Goal: Task Accomplishment & Management: Complete application form

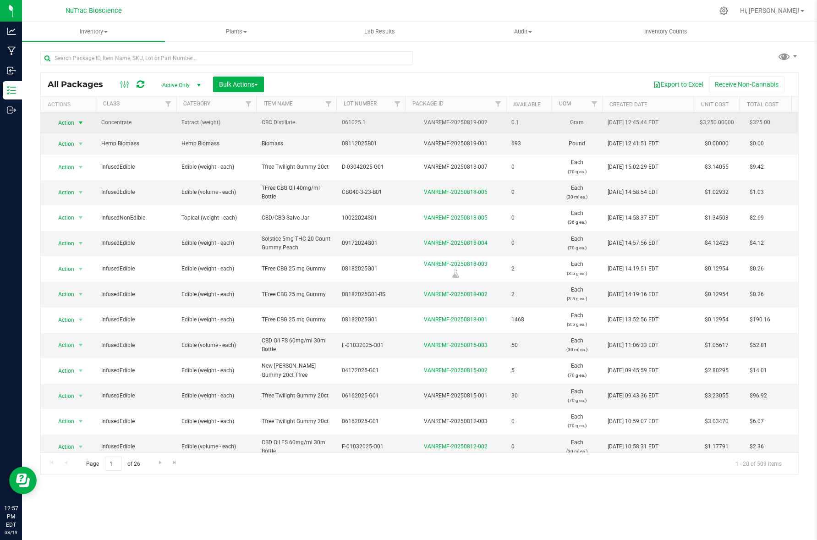
click at [66, 122] on span "Action" at bounding box center [62, 122] width 25 height 13
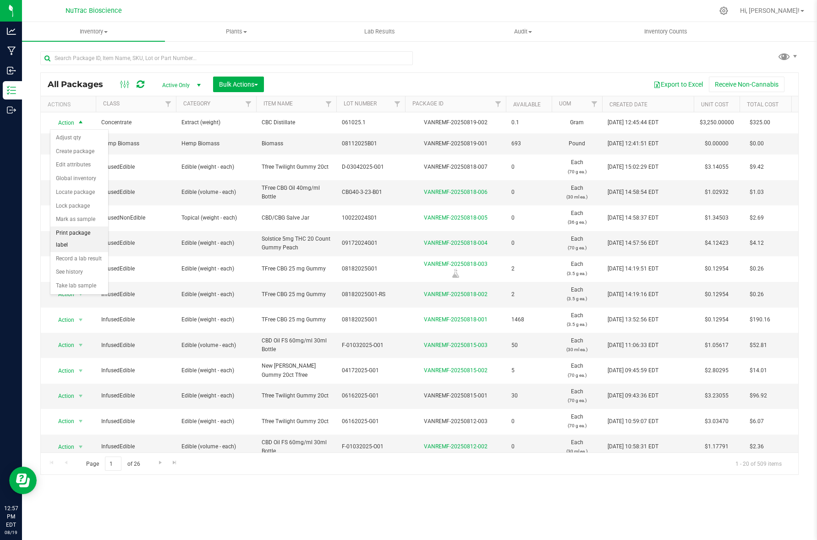
click at [72, 233] on li "Print package label" at bounding box center [79, 238] width 58 height 25
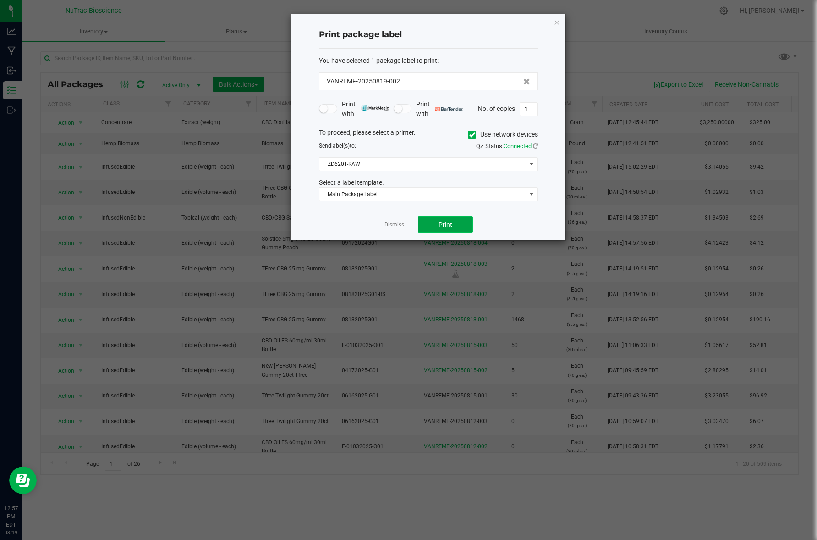
click at [441, 225] on span "Print" at bounding box center [445, 224] width 14 height 7
click at [556, 22] on icon "button" at bounding box center [556, 21] width 6 height 11
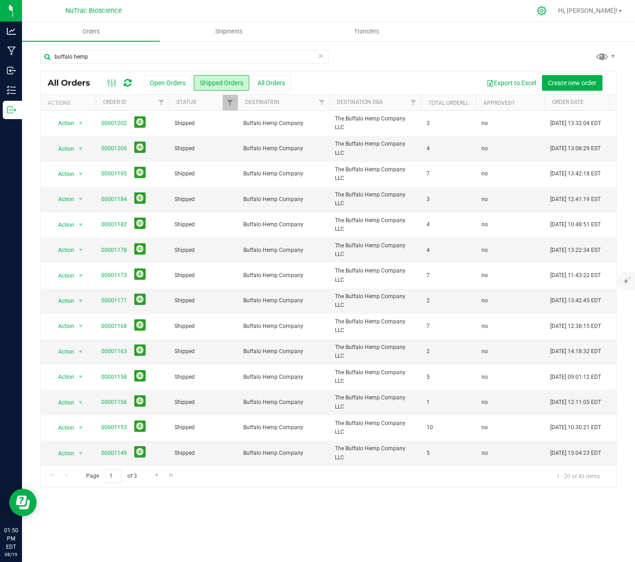
click at [547, 11] on icon at bounding box center [542, 11] width 10 height 10
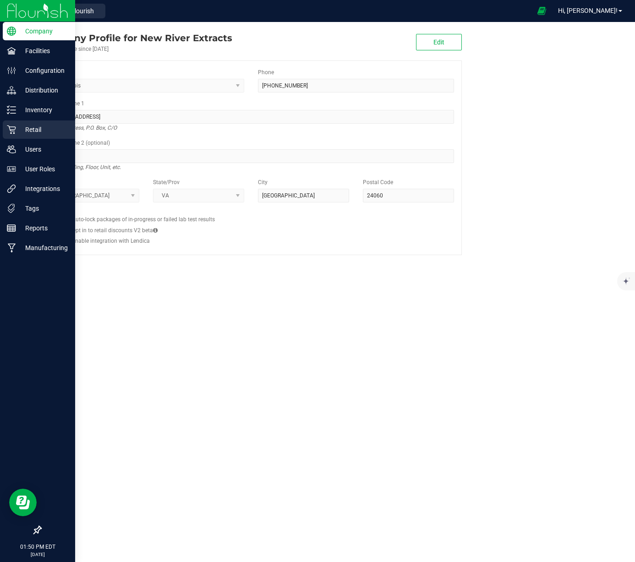
click at [49, 132] on p "Retail" at bounding box center [43, 129] width 55 height 11
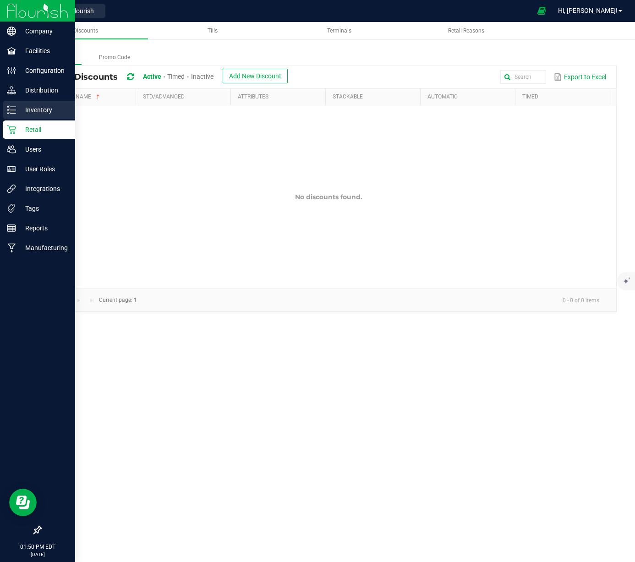
click at [39, 113] on p "Inventory" at bounding box center [43, 109] width 55 height 11
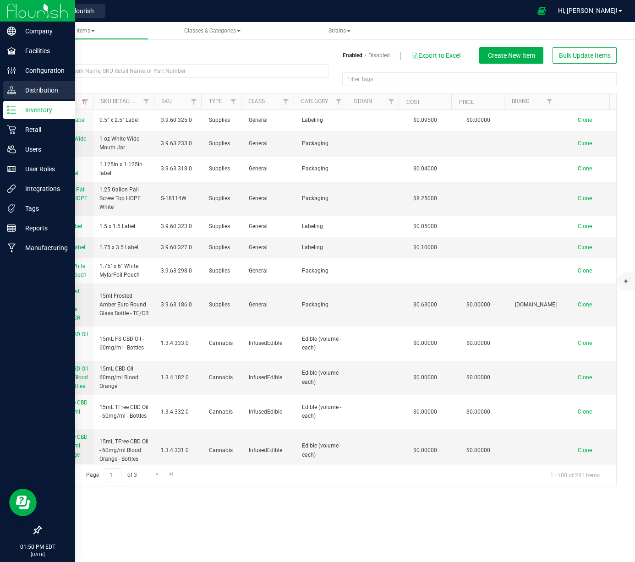
click at [20, 90] on p "Distribution" at bounding box center [43, 90] width 55 height 11
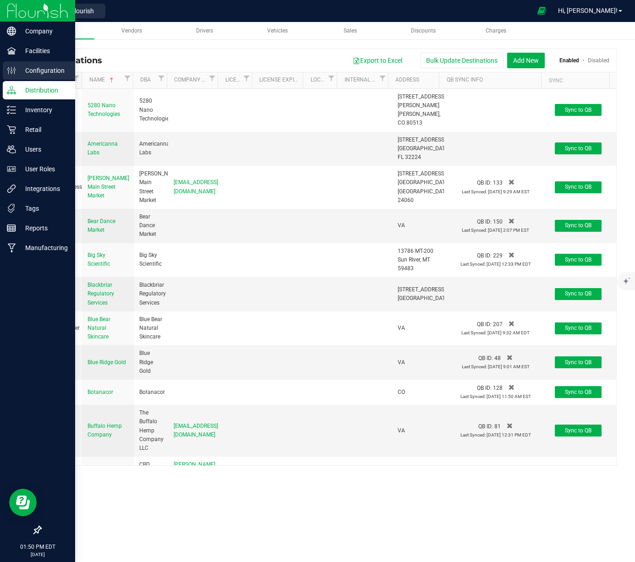
click at [35, 71] on p "Configuration" at bounding box center [43, 70] width 55 height 11
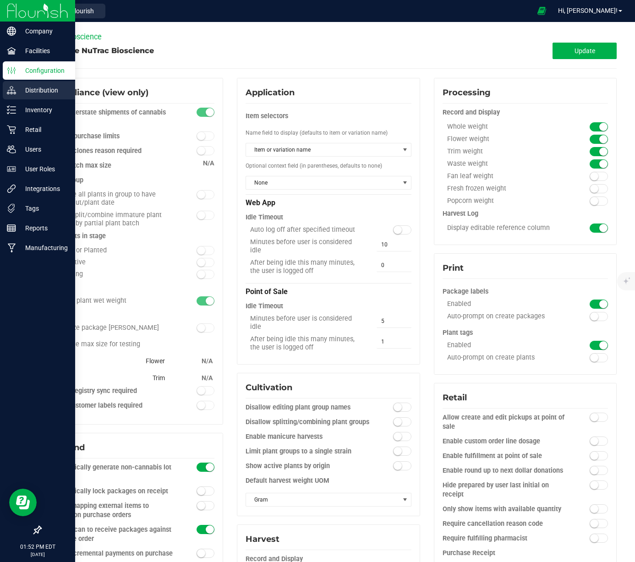
click at [29, 91] on p "Distribution" at bounding box center [43, 90] width 55 height 11
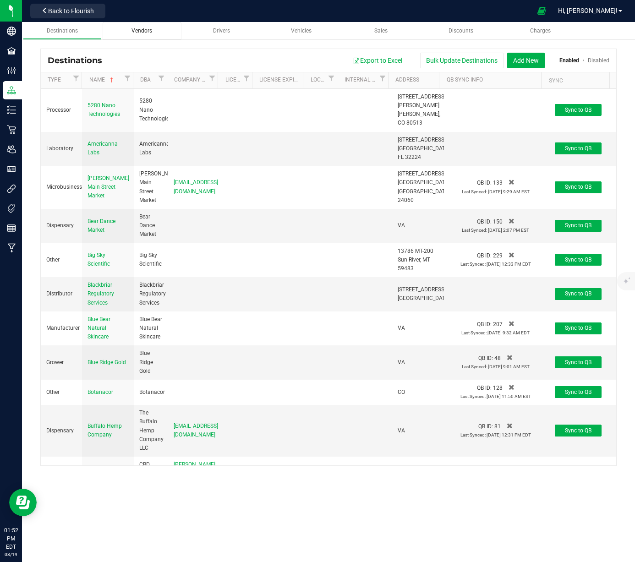
click at [150, 30] on span "Vendors" at bounding box center [142, 30] width 21 height 6
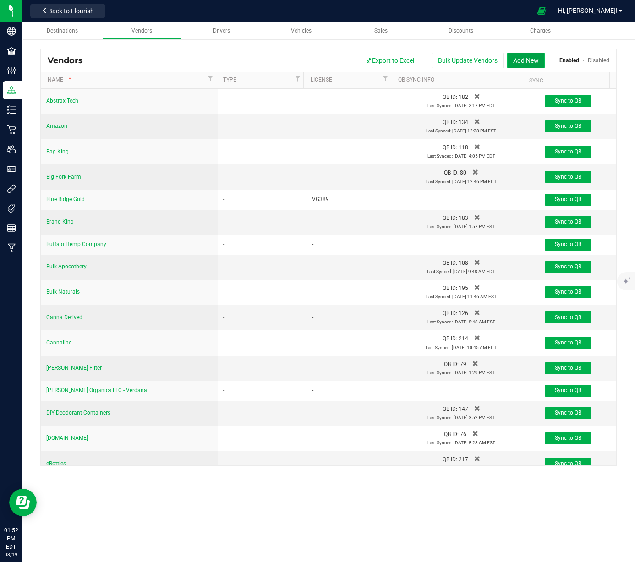
click at [531, 60] on button "Add New" at bounding box center [526, 61] width 38 height 16
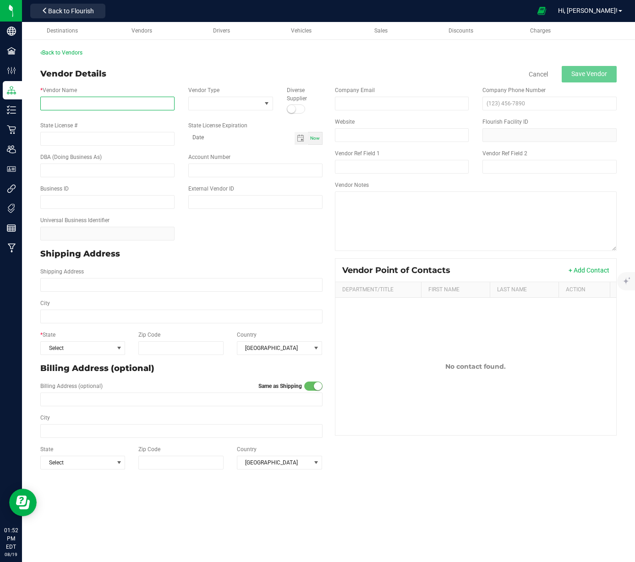
click at [152, 104] on input "* Vendor Name" at bounding box center [107, 104] width 134 height 14
click at [56, 104] on input "420 Packaging.com" at bounding box center [107, 104] width 134 height 14
type input "420Packaging.com"
click at [265, 104] on span at bounding box center [266, 103] width 7 height 7
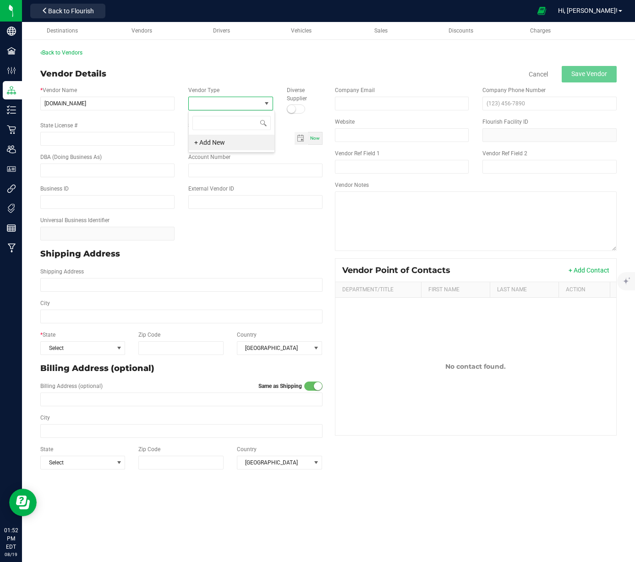
click at [260, 80] on div "Vendor Details Cancel Save Vendor" at bounding box center [328, 74] width 576 height 16
click at [392, 103] on input "email" at bounding box center [402, 104] width 134 height 14
paste input "customerservice@420packaging.com"
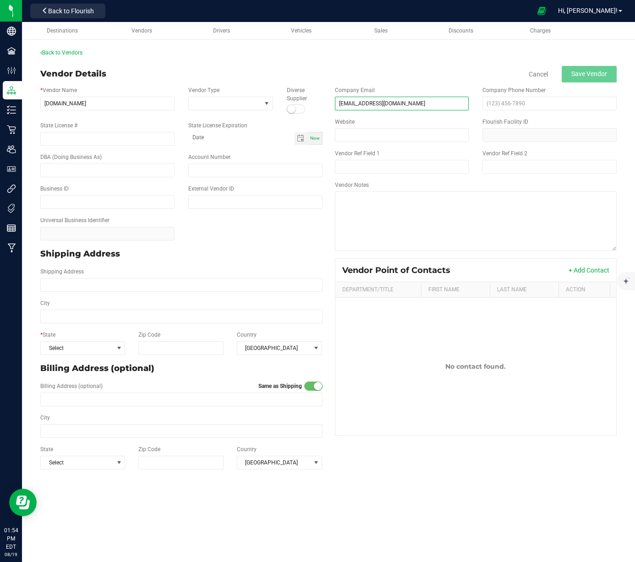
type input "customerservice@420packaging.com"
click at [411, 136] on input "Website" at bounding box center [402, 135] width 134 height 14
paste input "https://420packaging.com/"
type input "https://420packaging.com/"
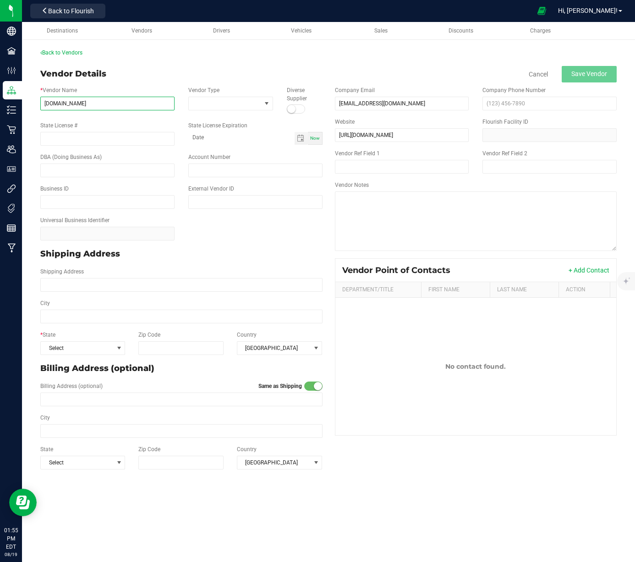
click at [79, 104] on input "420Packaging.com" at bounding box center [107, 104] width 134 height 14
click at [547, 454] on div "* Vendor Name 420Packaging .com Vendor Type Diverse Supplier State License # St…" at bounding box center [328, 277] width 590 height 391
click at [54, 103] on input "420Packaging .com" at bounding box center [107, 104] width 134 height 14
type input "420 Packaging .com"
click at [268, 101] on span at bounding box center [266, 103] width 7 height 7
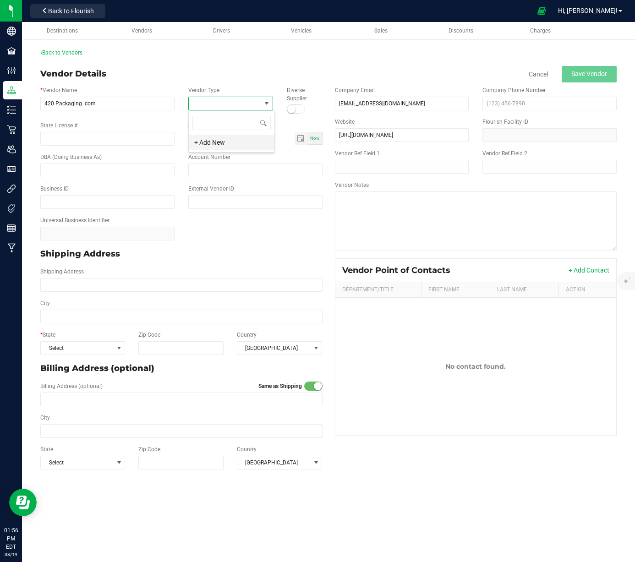
click at [219, 146] on li "+ Add New" at bounding box center [232, 143] width 86 height 16
click at [271, 104] on icon at bounding box center [270, 103] width 6 height 5
click at [135, 55] on div "Back to Vendors" at bounding box center [328, 53] width 576 height 8
click at [419, 502] on div "Destinations Vendors Drivers Vehicles Sales Discounts Charges Back to Vendors V…" at bounding box center [328, 292] width 613 height 540
click at [538, 74] on link "Cancel" at bounding box center [538, 74] width 19 height 9
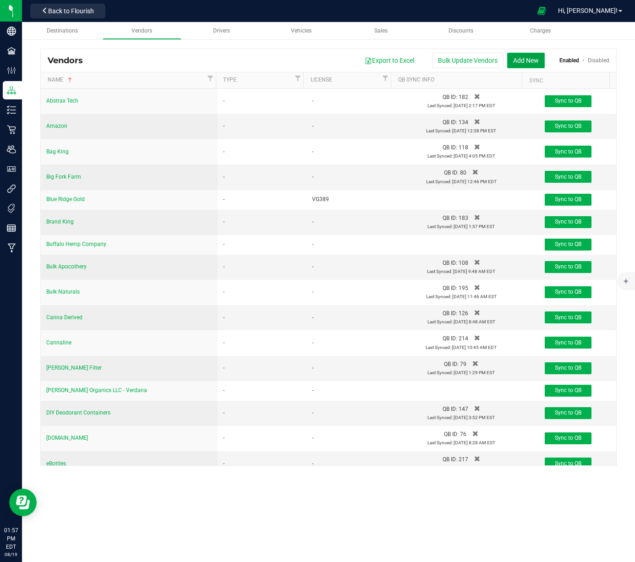
click at [529, 62] on button "Add New" at bounding box center [526, 61] width 38 height 16
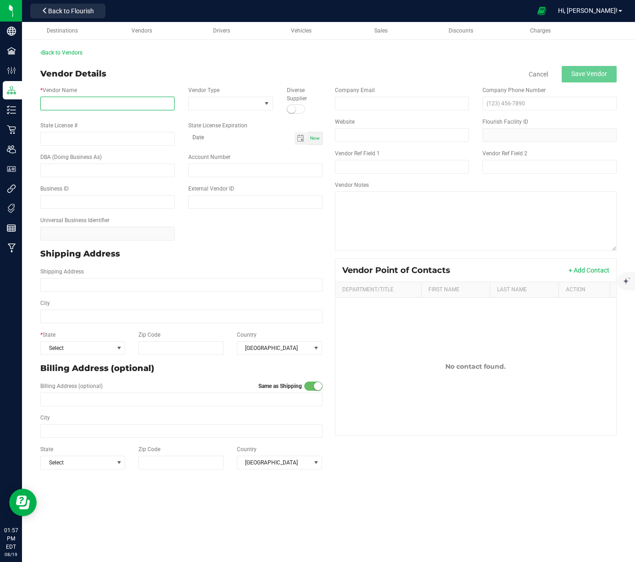
click at [154, 104] on input "* Vendor Name" at bounding box center [107, 104] width 134 height 14
type input "420 Packaging.com"
click at [429, 488] on div "Destinations Vendors Drivers Vehicles Sales Discounts Charges Back to Vendors V…" at bounding box center [328, 292] width 613 height 540
click at [389, 31] on div "Sales" at bounding box center [381, 31] width 64 height 8
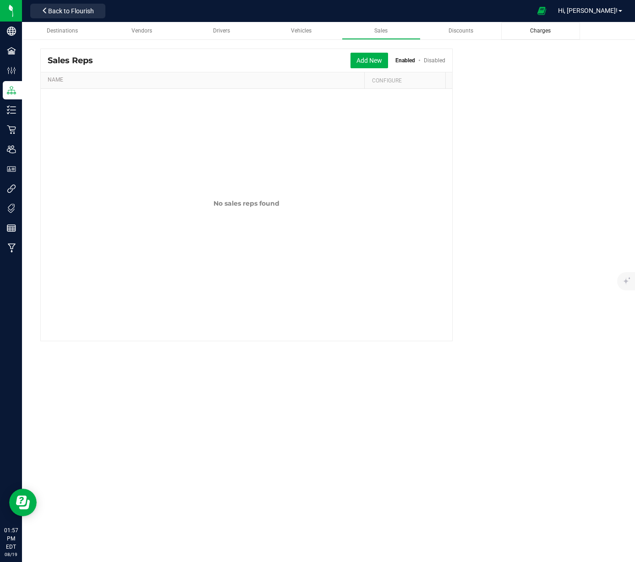
click at [537, 33] on span "Charges" at bounding box center [540, 30] width 21 height 6
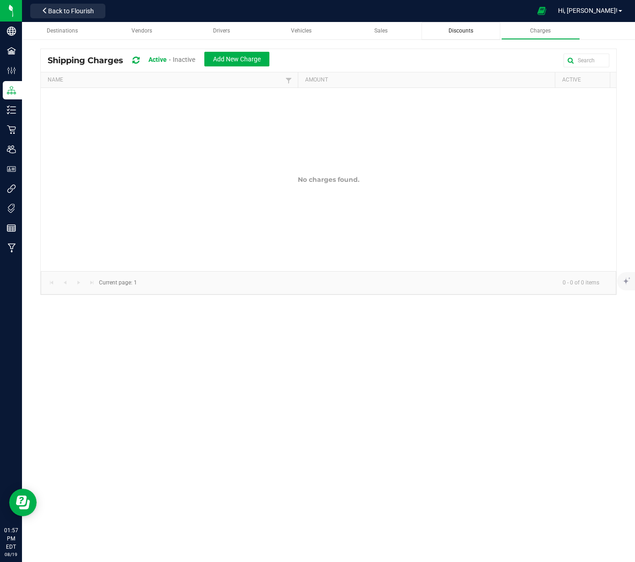
click at [455, 30] on span "Discounts" at bounding box center [461, 30] width 25 height 6
click at [145, 31] on span "Vendors" at bounding box center [142, 30] width 21 height 6
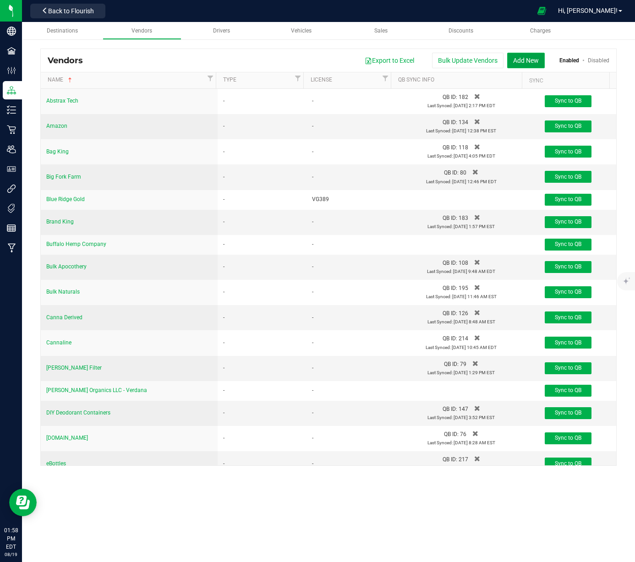
click at [532, 61] on button "Add New" at bounding box center [526, 61] width 38 height 16
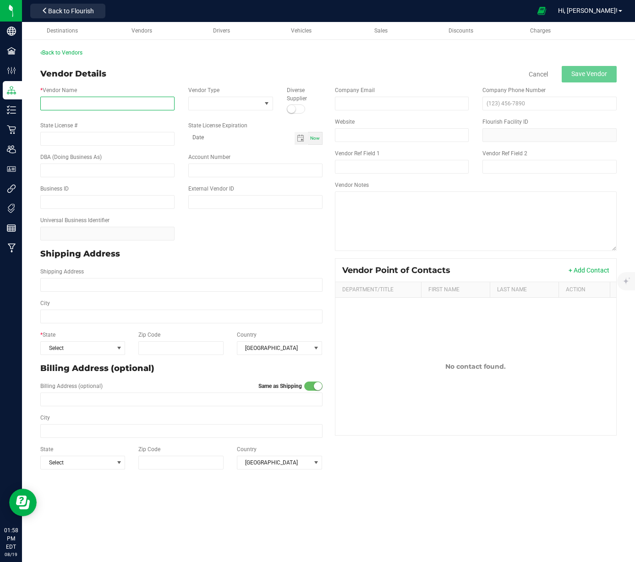
click at [97, 105] on input "* Vendor Name" at bounding box center [107, 104] width 134 height 14
type input "420 Packaging .com"
click at [116, 460] on span at bounding box center [118, 462] width 7 height 7
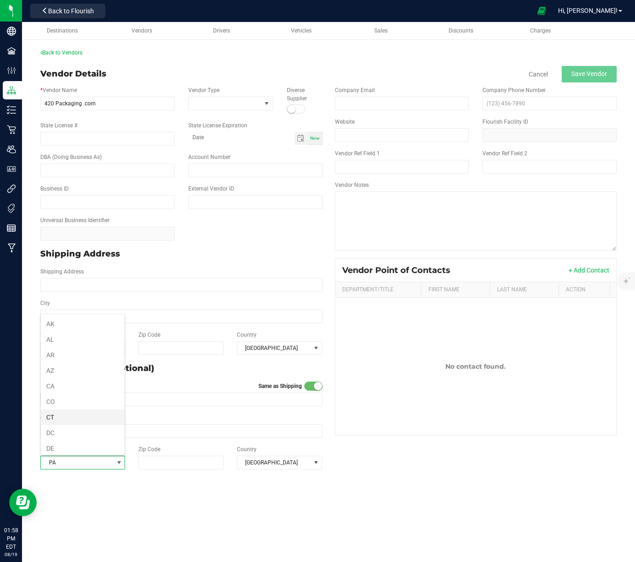
scroll to position [470, 0]
click at [75, 444] on li "PA" at bounding box center [83, 446] width 84 height 16
click at [544, 491] on div "Destinations Vendors Drivers Vehicles Sales Discounts Charges Back to Vendors V…" at bounding box center [328, 292] width 613 height 540
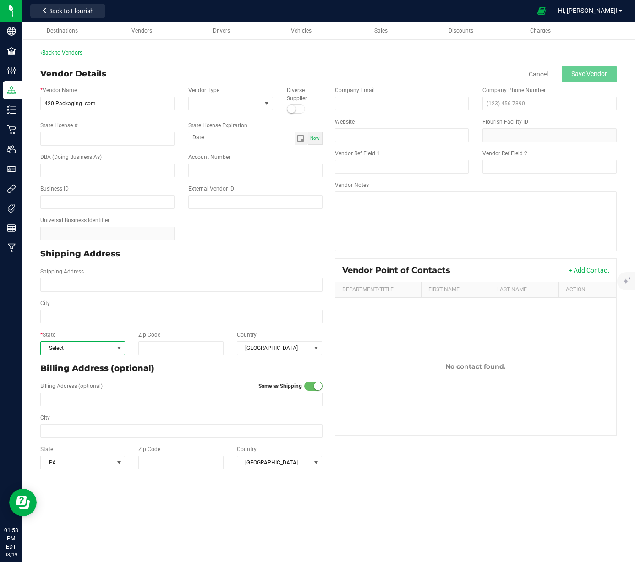
click at [122, 348] on span at bounding box center [118, 348] width 7 height 7
click at [74, 488] on li "PA" at bounding box center [83, 487] width 84 height 16
click at [121, 463] on span at bounding box center [118, 462] width 7 height 7
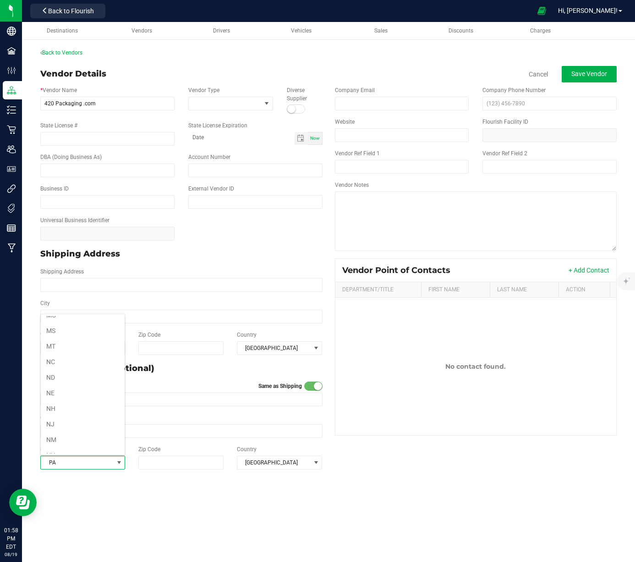
scroll to position [0, 0]
click at [199, 506] on div "Destinations Vendors Drivers Vehicles Sales Discounts Charges Back to Vendors V…" at bounding box center [328, 292] width 613 height 540
click at [580, 75] on span "Save Vendor" at bounding box center [589, 73] width 36 height 7
click at [52, 54] on link "Back to Vendors" at bounding box center [61, 52] width 42 height 6
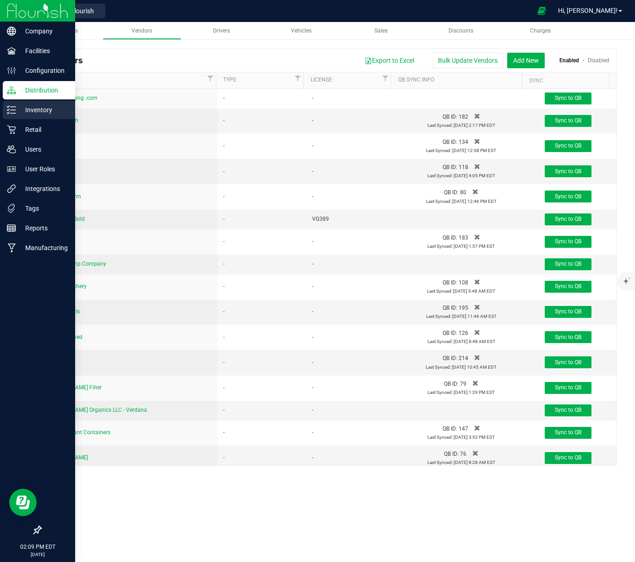
click at [38, 113] on p "Inventory" at bounding box center [43, 109] width 55 height 11
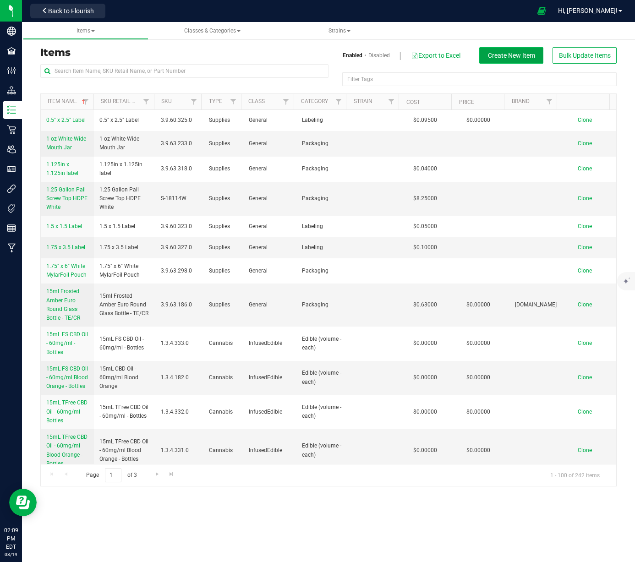
click at [511, 55] on span "Create New Item" at bounding box center [511, 55] width 47 height 7
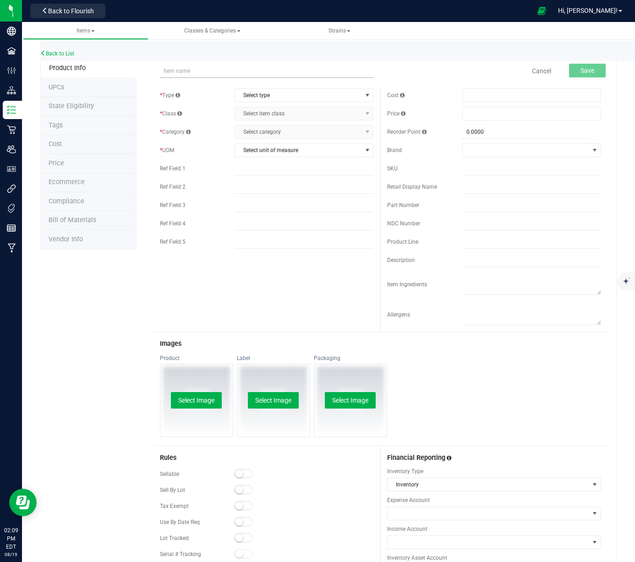
click at [190, 72] on input "text" at bounding box center [267, 71] width 214 height 14
click at [101, 299] on div "Product Info UPCs State Eligibility Tags Cost Price Ecommerce Compliance Bill o…" at bounding box center [328, 353] width 576 height 589
click at [197, 75] on input "text" at bounding box center [267, 71] width 214 height 14
paste input "ACTIVE™ EZ Click™ Glass Plus Cartridge"
type input "ACTIVE™ EZ Click™ Glass Plus Cartridge"
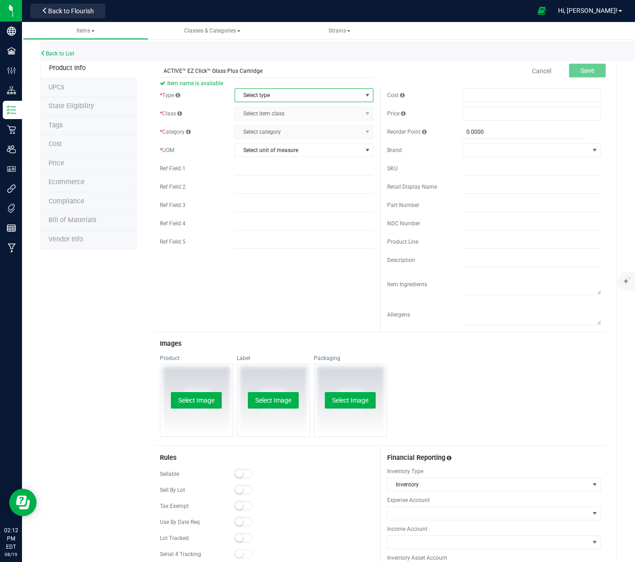
click at [364, 94] on span "select" at bounding box center [367, 95] width 7 height 7
click at [279, 151] on li "Supplies" at bounding box center [301, 152] width 136 height 14
click at [364, 112] on span "select" at bounding box center [367, 113] width 7 height 7
click at [321, 126] on li "General" at bounding box center [301, 129] width 136 height 14
click at [364, 134] on span "select" at bounding box center [367, 131] width 7 height 7
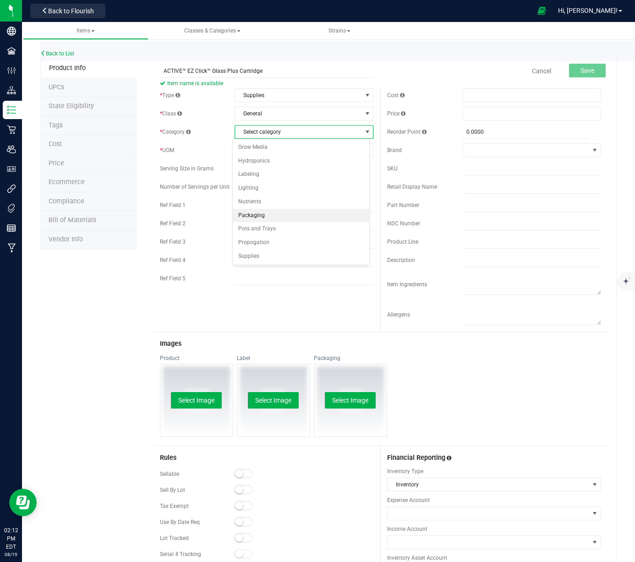
click at [265, 216] on li "Packaging" at bounding box center [301, 216] width 136 height 14
click at [364, 152] on span "select" at bounding box center [367, 150] width 7 height 7
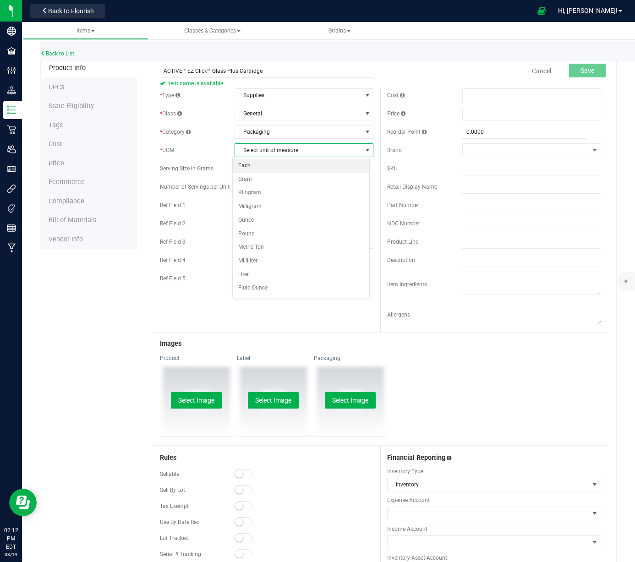
click at [267, 164] on li "Each" at bounding box center [301, 166] width 136 height 14
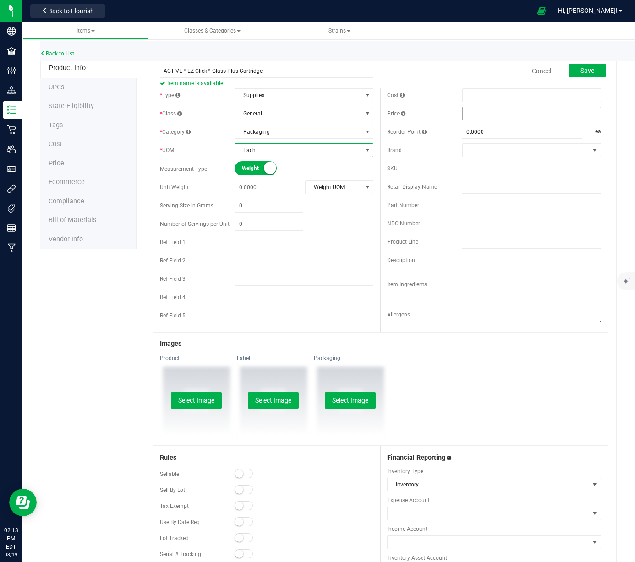
click at [484, 115] on span at bounding box center [531, 114] width 139 height 14
type input "2.128"
type input "$2.12800"
click at [484, 93] on span at bounding box center [531, 95] width 139 height 14
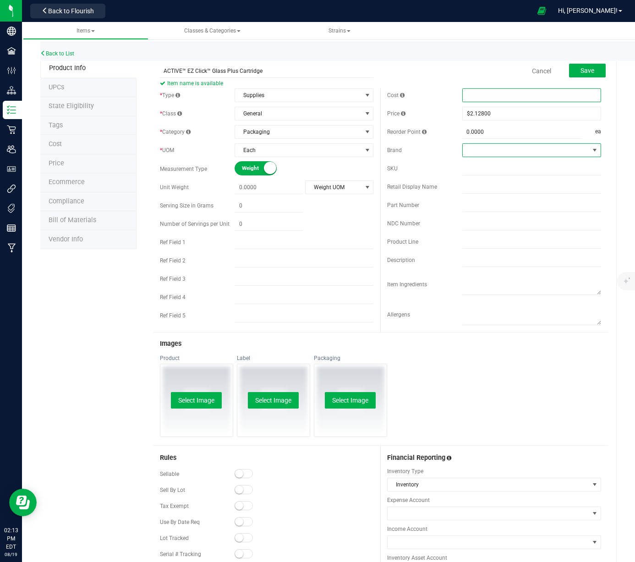
click at [591, 150] on span at bounding box center [594, 150] width 7 height 7
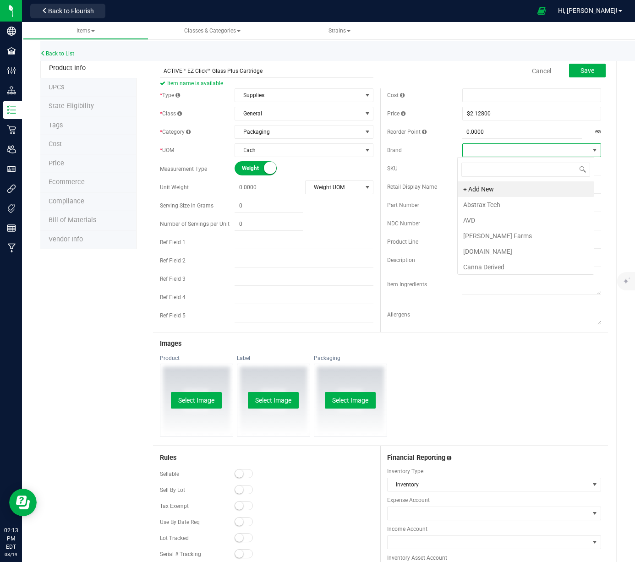
scroll to position [14, 137]
type input "brand"
click at [515, 380] on div "Product Select Image Label Select Image Packaging Select Image" at bounding box center [380, 400] width 455 height 91
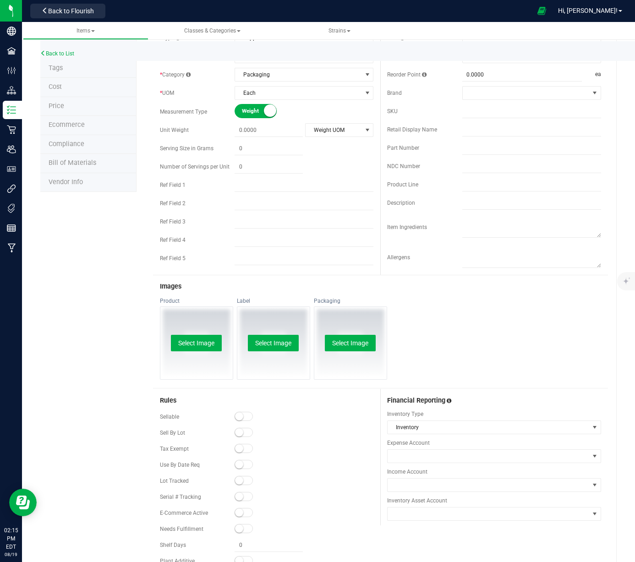
scroll to position [94, 0]
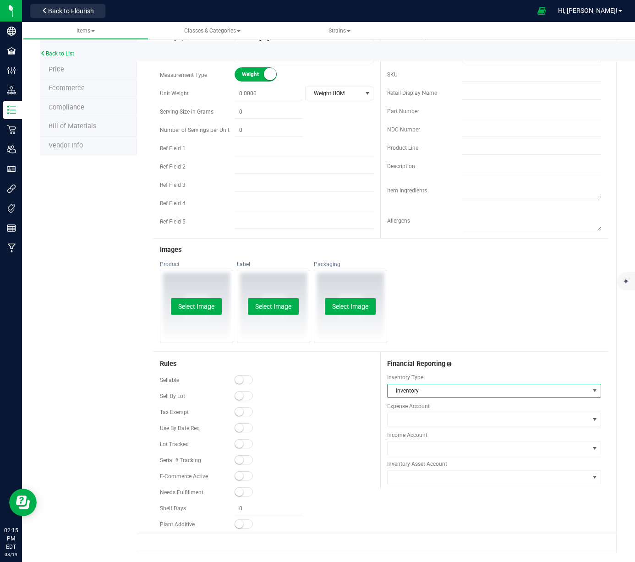
click at [591, 389] on span at bounding box center [594, 390] width 7 height 7
click at [540, 276] on div "Product Select Image Label Select Image Packaging Select Image" at bounding box center [380, 306] width 455 height 91
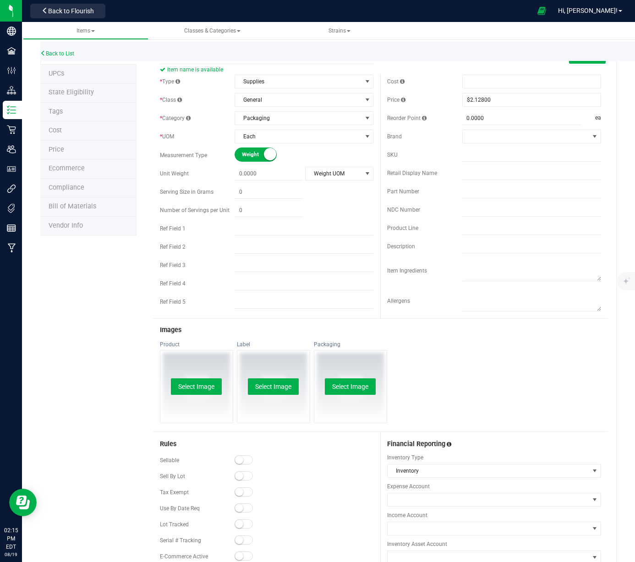
scroll to position [0, 0]
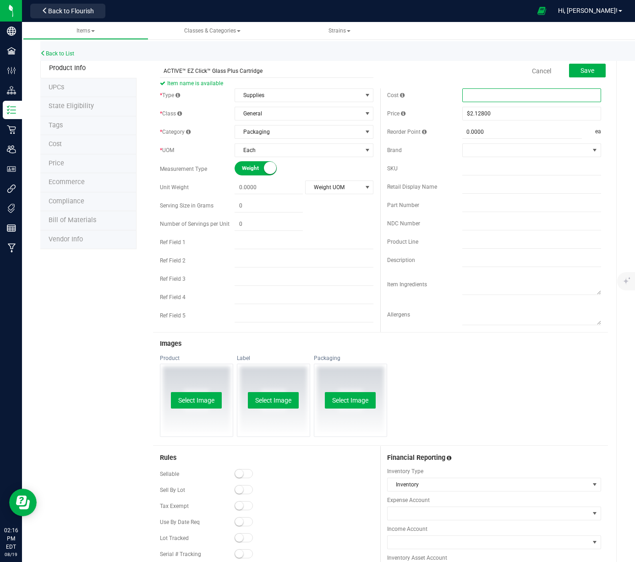
click at [511, 93] on span at bounding box center [531, 95] width 139 height 14
type input "3.43"
type input "$3.43000"
drag, startPoint x: 490, startPoint y: 111, endPoint x: 484, endPoint y: 112, distance: 5.6
click at [484, 112] on span "$2.12800 2.128" at bounding box center [531, 114] width 139 height 14
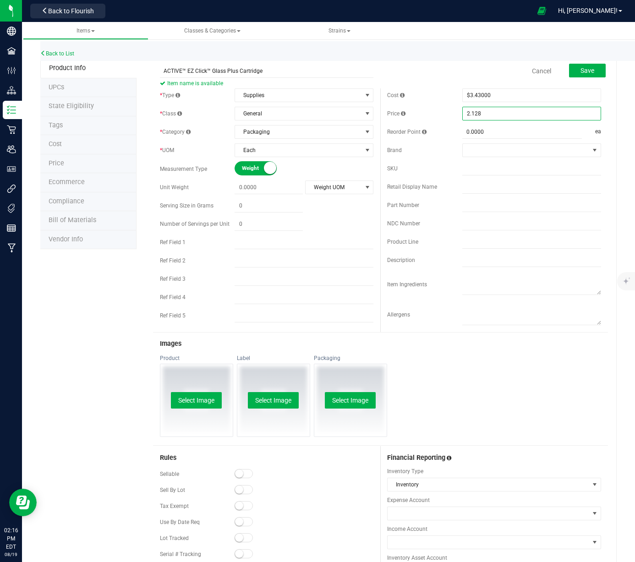
drag, startPoint x: 483, startPoint y: 112, endPoint x: 458, endPoint y: 112, distance: 25.7
click at [463, 112] on input "2.128" at bounding box center [532, 113] width 138 height 13
type input "3.02"
type input "$3.02000"
click at [526, 375] on div "Product Select Image Label Select Image Packaging Select Image" at bounding box center [380, 400] width 455 height 91
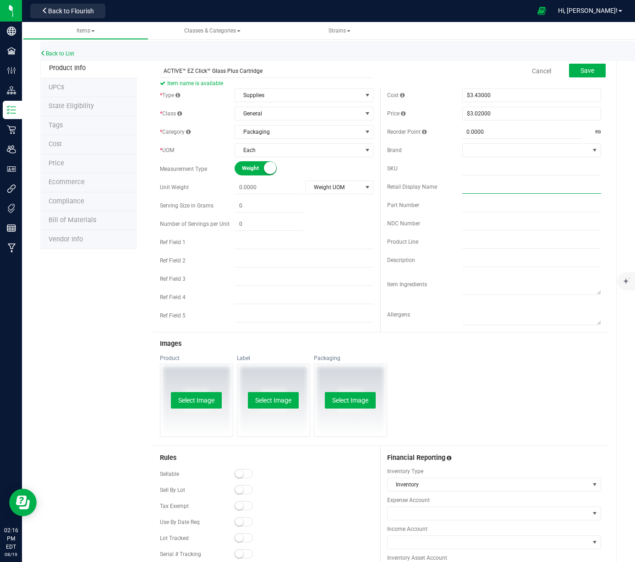
click at [467, 188] on input "text" at bounding box center [531, 187] width 139 height 14
paste input "ACTIVE™ EZ Click™ Glass Plus Cartridge × 1 1.0ml / 2.0mm / Box of 100"
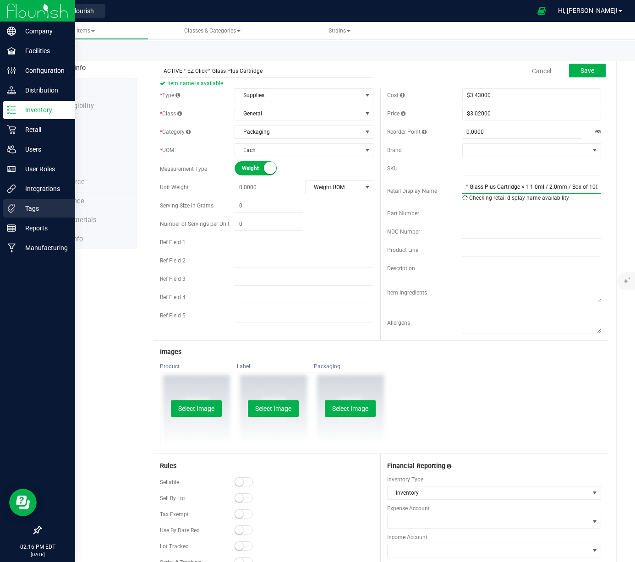
scroll to position [0, 40]
type input "ACTIVE™ EZ Click™ Glass Plus Cartridge × 1 1.0ml / 2.0mm / Box of 100"
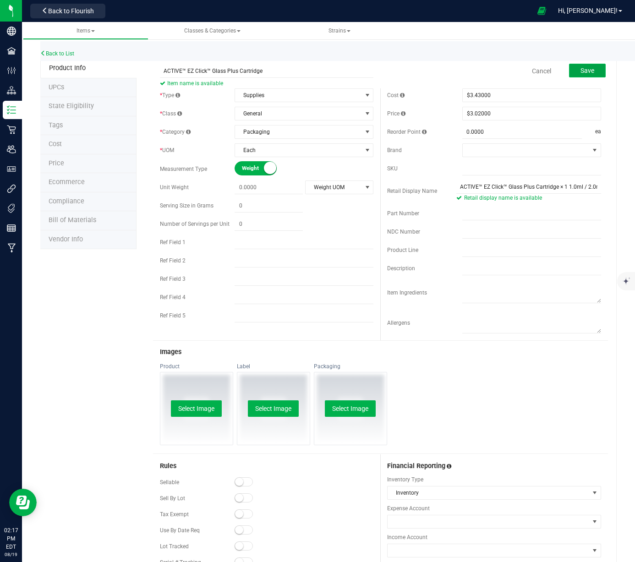
click at [586, 70] on span "Save" at bounding box center [588, 70] width 14 height 7
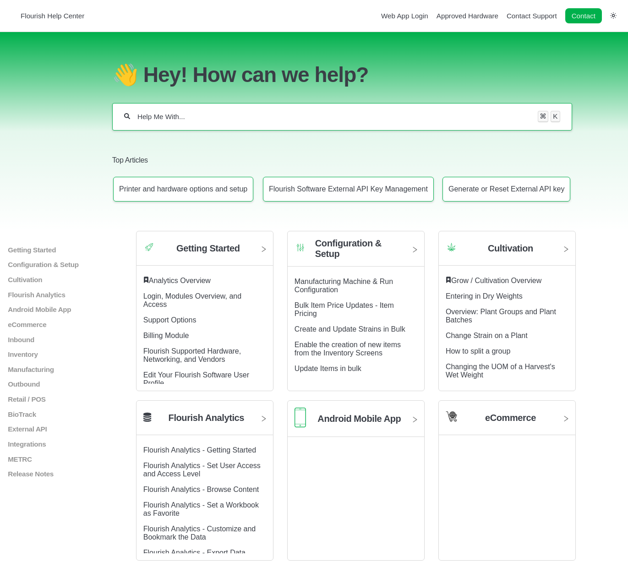
click at [221, 119] on input "Help Me With..." at bounding box center [334, 116] width 395 height 9
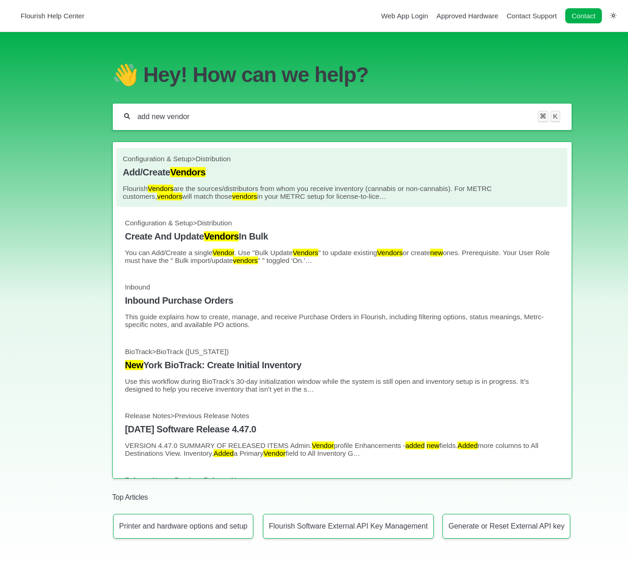
type input "add new vendor"
click at [214, 188] on p "Flourish Vendors are the sources/distributors from whom you receive inventory (…" at bounding box center [342, 193] width 438 height 16
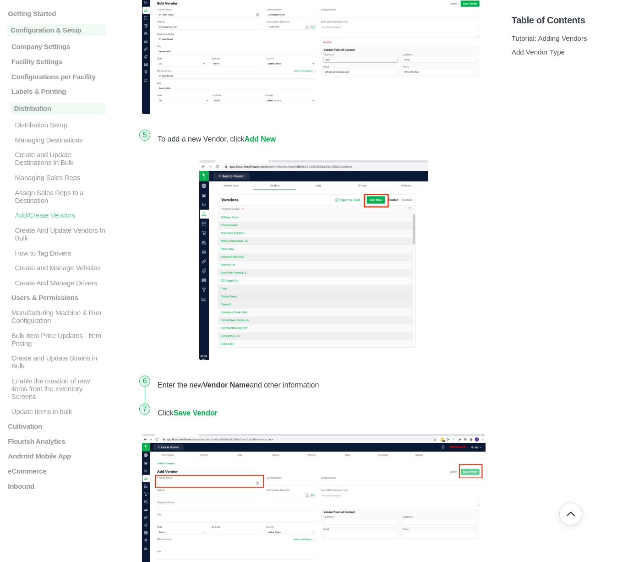
scroll to position [1187, 0]
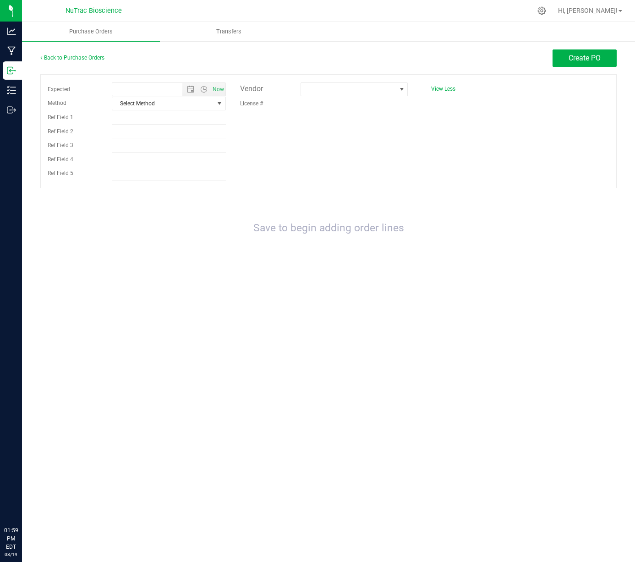
type input "[DATE] 1:59 PM"
click at [402, 88] on span at bounding box center [401, 89] width 7 height 7
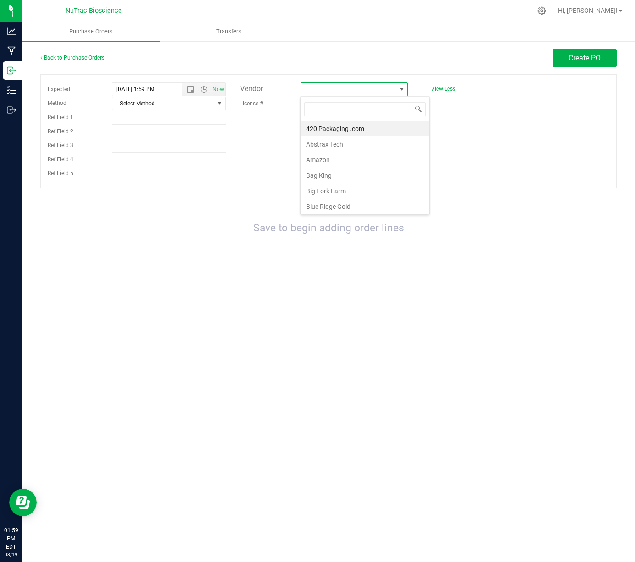
scroll to position [14, 108]
click at [354, 130] on li "420 Packaging .com" at bounding box center [365, 129] width 129 height 16
click at [595, 55] on span "Create PO" at bounding box center [585, 58] width 32 height 9
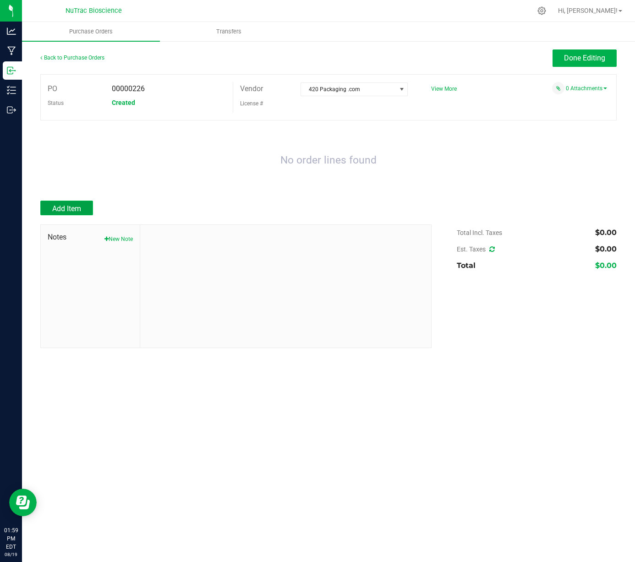
click at [66, 208] on span "Add Item" at bounding box center [66, 208] width 29 height 9
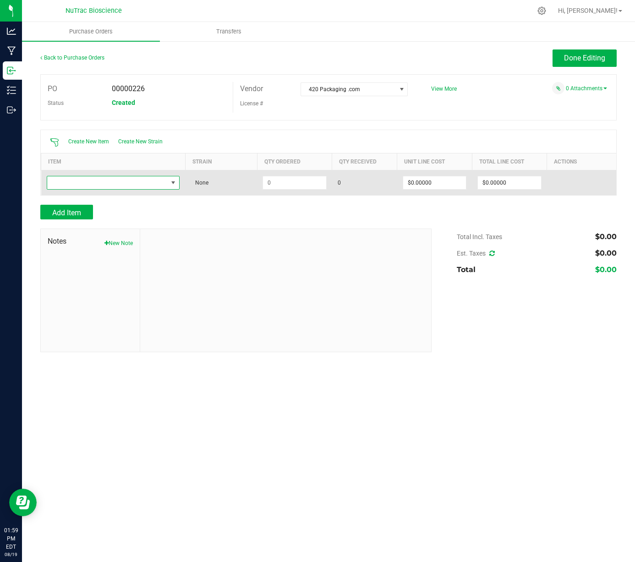
click at [104, 184] on span "NO DATA FOUND" at bounding box center [107, 182] width 121 height 13
type input "C"
type input "Vape Cartridge Box"
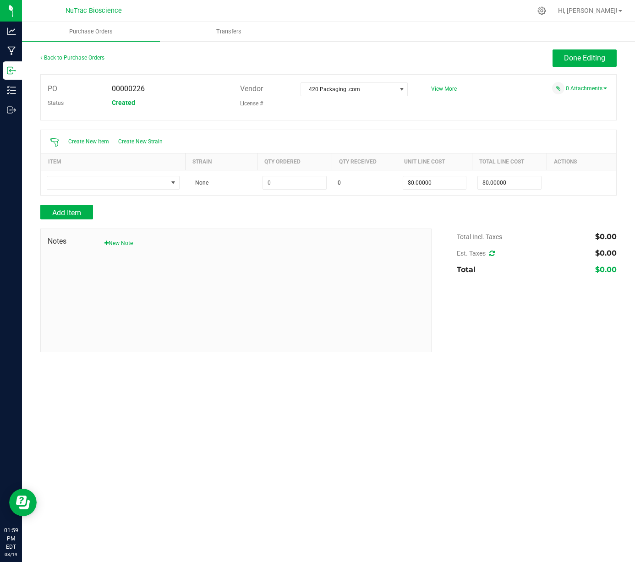
click at [463, 388] on div "Purchase Orders Transfers Back to Purchase Orders Done Editing PO 00000226 Stat…" at bounding box center [328, 292] width 613 height 540
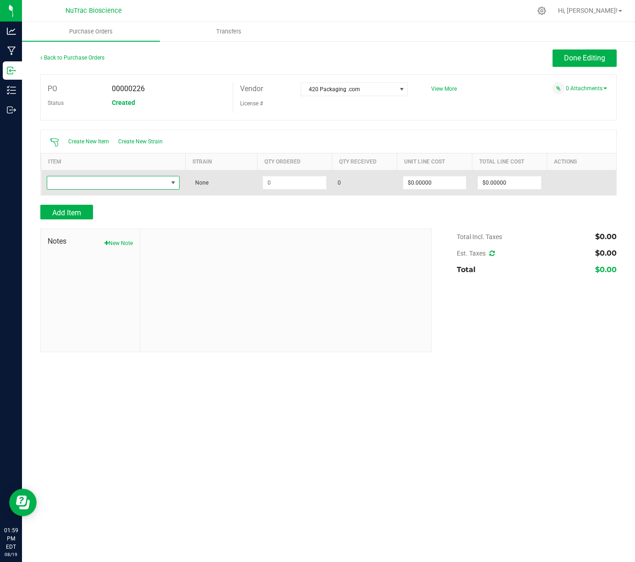
click at [173, 181] on span "NO DATA FOUND" at bounding box center [173, 182] width 7 height 7
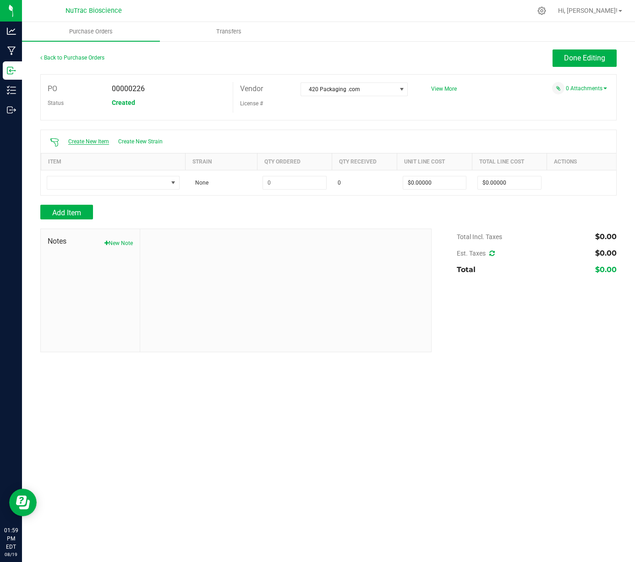
click at [94, 139] on span "Create New Item" at bounding box center [88, 141] width 41 height 6
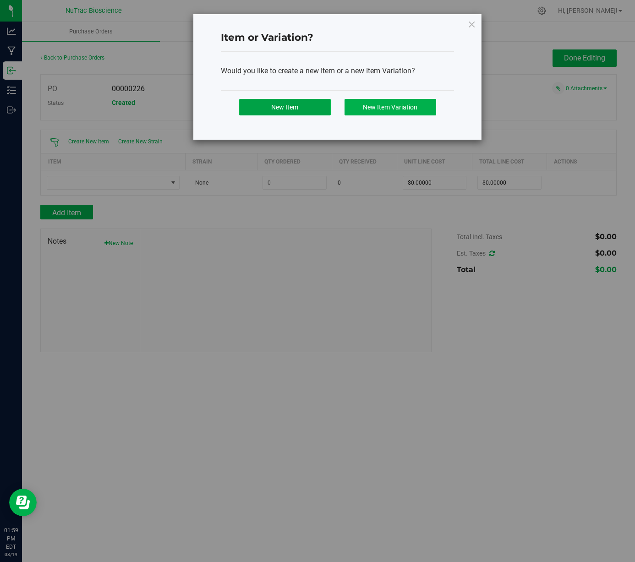
click at [297, 110] on span "New Item" at bounding box center [284, 107] width 27 height 7
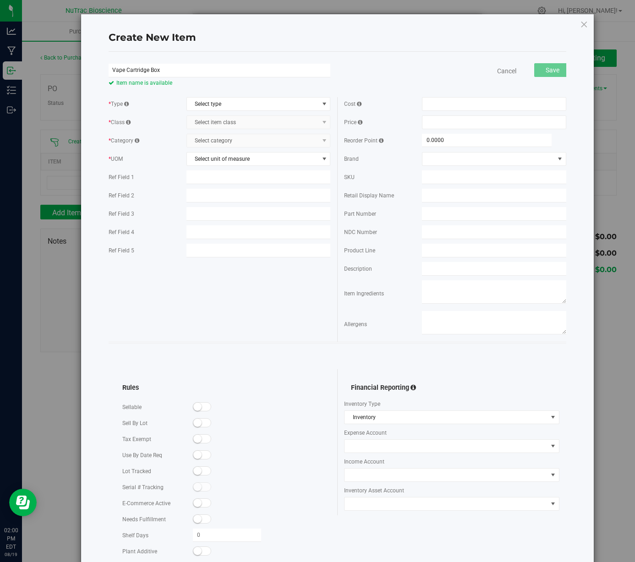
type input "Vape Cartridge Box"
click at [322, 104] on span "select" at bounding box center [324, 103] width 7 height 7
click at [258, 301] on div "* Type Select type Select type Cannabis * Class Select item class Select item c…" at bounding box center [337, 215] width 471 height 254
click at [323, 160] on span "select" at bounding box center [324, 158] width 7 height 7
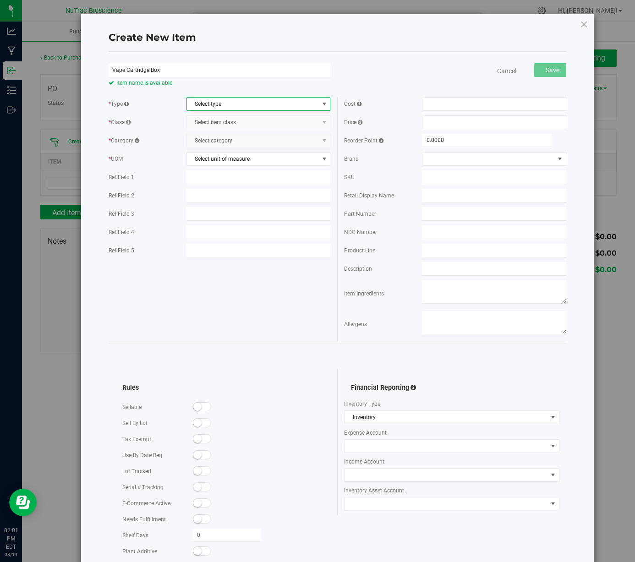
click at [321, 101] on span "select" at bounding box center [324, 103] width 7 height 7
click at [500, 72] on link "Cancel" at bounding box center [506, 70] width 19 height 9
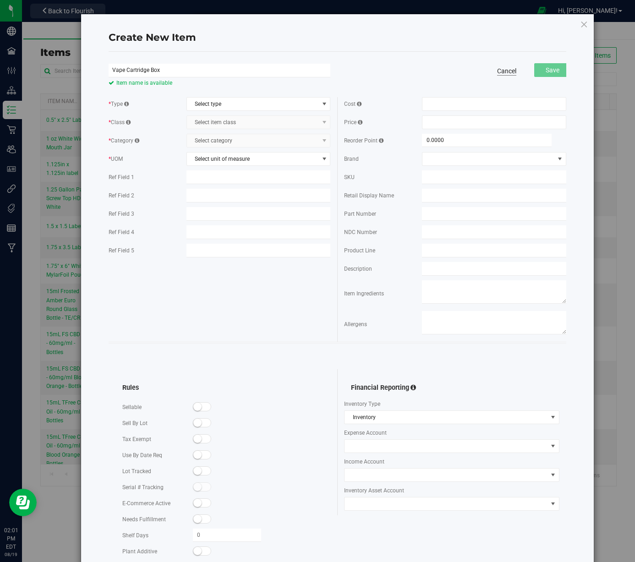
click at [500, 69] on link "Cancel" at bounding box center [506, 70] width 19 height 9
click at [580, 24] on icon at bounding box center [584, 24] width 8 height 11
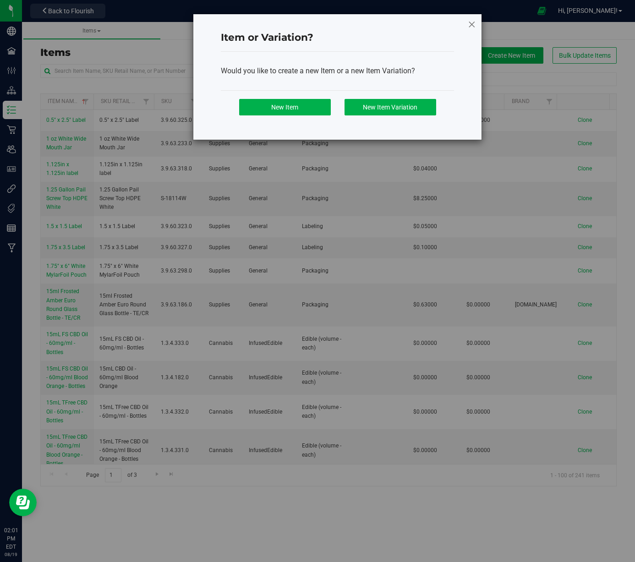
click at [472, 27] on icon at bounding box center [472, 24] width 8 height 11
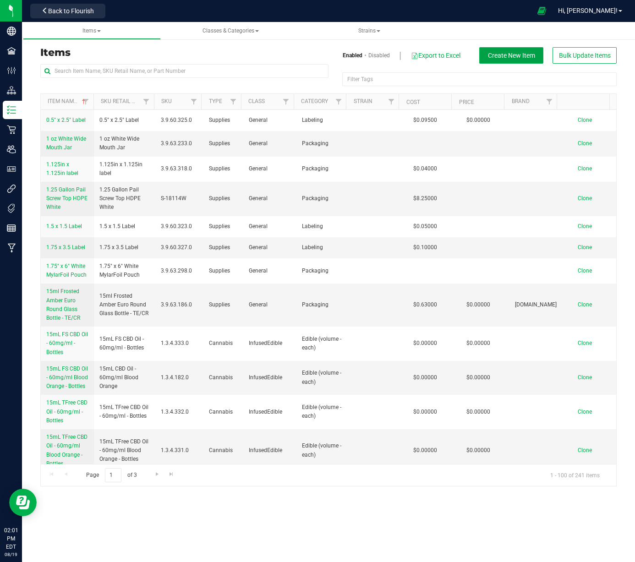
click at [505, 55] on span "Create New Item" at bounding box center [511, 55] width 47 height 7
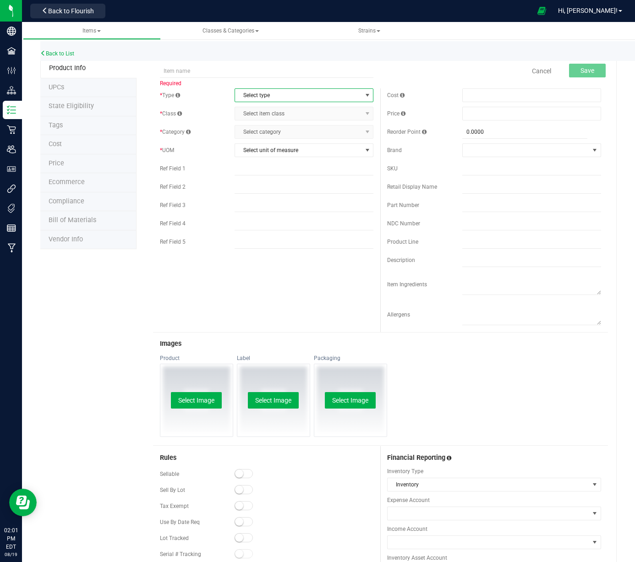
click at [367, 98] on span "select" at bounding box center [367, 95] width 7 height 7
click at [261, 154] on li "Supplies" at bounding box center [301, 152] width 136 height 14
click at [205, 73] on input "text" at bounding box center [267, 71] width 214 height 14
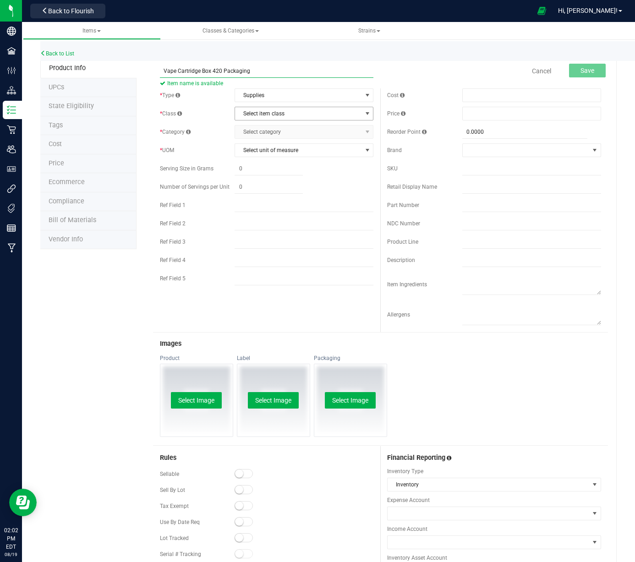
type input "Vape Cartridge Box 420 Packaging"
click at [364, 117] on span "select" at bounding box center [367, 113] width 7 height 7
click at [309, 131] on li "General" at bounding box center [301, 129] width 136 height 14
click at [364, 131] on span "select" at bounding box center [367, 131] width 7 height 7
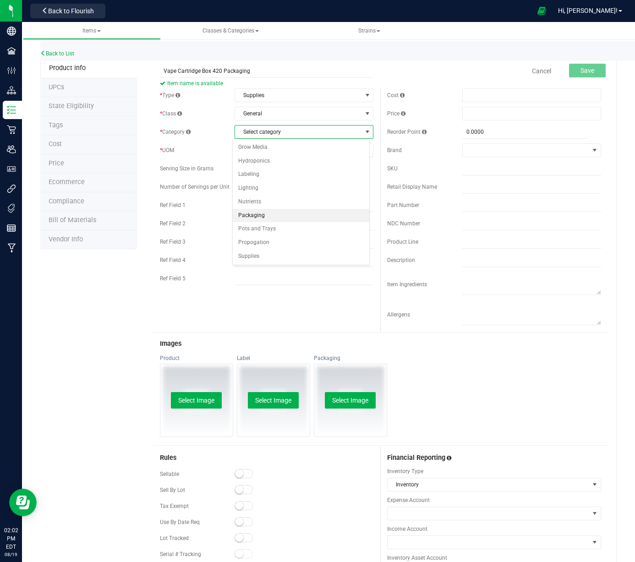
click at [258, 214] on li "Packaging" at bounding box center [301, 216] width 136 height 14
click at [365, 150] on span "select" at bounding box center [367, 150] width 7 height 7
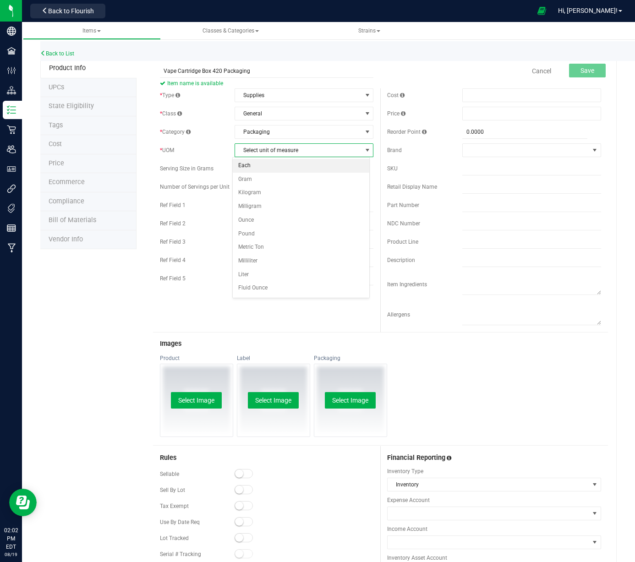
click at [246, 167] on li "Each" at bounding box center [301, 166] width 136 height 14
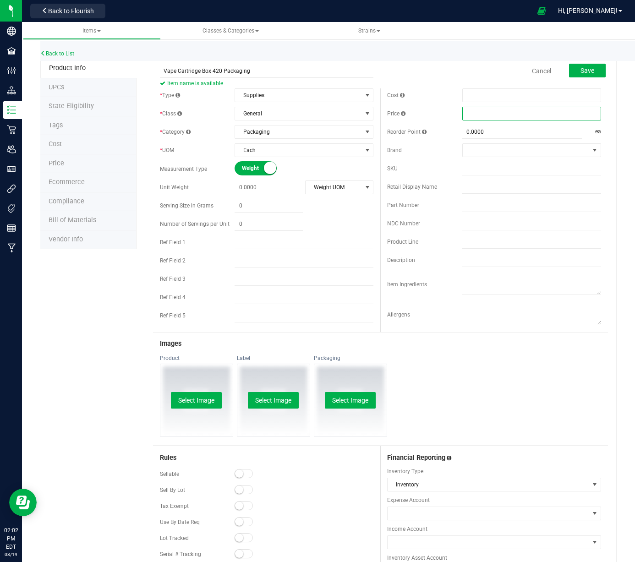
click at [488, 113] on span at bounding box center [531, 114] width 139 height 14
type input "0.28"
type input "$0.28000"
click at [516, 97] on span at bounding box center [531, 95] width 139 height 14
click at [485, 95] on span at bounding box center [531, 95] width 139 height 14
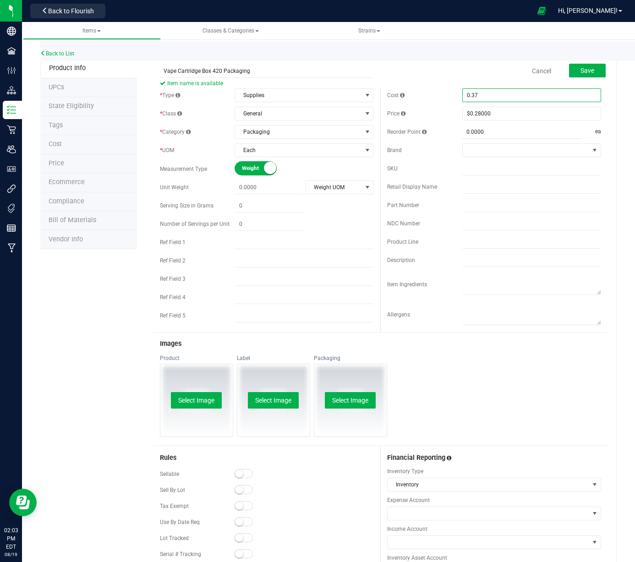
type input "0.377"
type input "$0.37700"
click at [448, 69] on div "Cancel Save" at bounding box center [494, 71] width 228 height 23
click at [513, 112] on span "$0.28000 0.28" at bounding box center [531, 114] width 139 height 14
click at [477, 114] on input "0.28" at bounding box center [532, 113] width 138 height 13
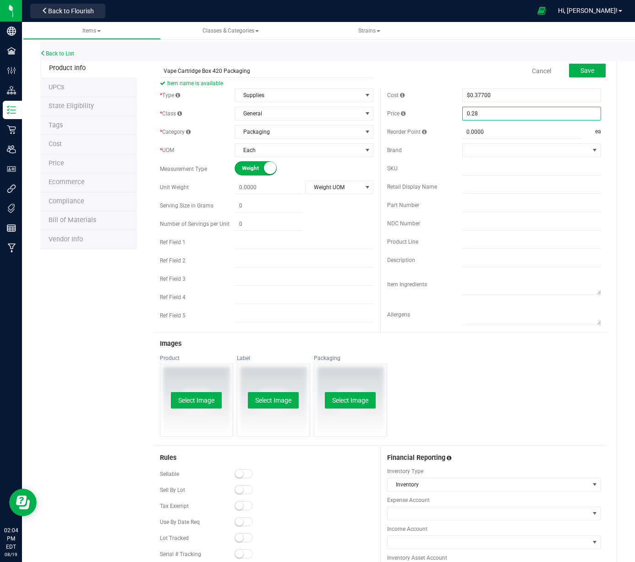
click at [493, 114] on input "0.28" at bounding box center [532, 113] width 138 height 13
type input "0.279"
type input "$0.27900"
click at [516, 378] on div "Product Select Image Label Select Image Packaging Select Image" at bounding box center [380, 400] width 455 height 91
click at [517, 380] on div "Product Select Image Label Select Image Packaging Select Image" at bounding box center [380, 400] width 455 height 91
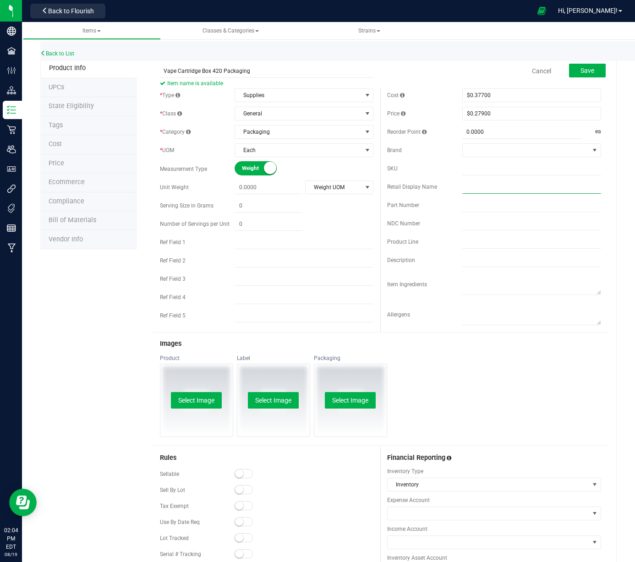
click at [475, 187] on input "text" at bounding box center [531, 187] width 139 height 14
paste input "Child Resistant & Sustainable | 100% Recyclable Slim Cardboard Vape Cartridge B…"
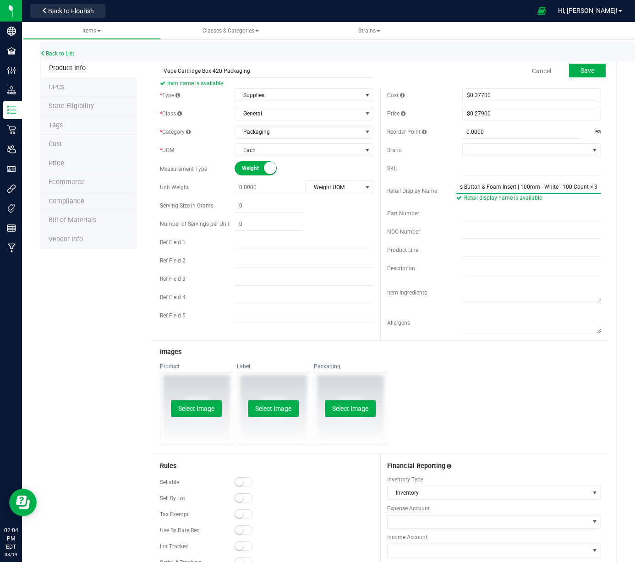
scroll to position [0, 225]
type input "Child Resistant & Sustainable | 100% Recyclable Slim Cardboard Vape Cartridge B…"
click at [475, 407] on div "Product Select Image Label Select Image Packaging Select Image" at bounding box center [380, 408] width 455 height 91
click at [581, 72] on span "Save" at bounding box center [588, 70] width 14 height 7
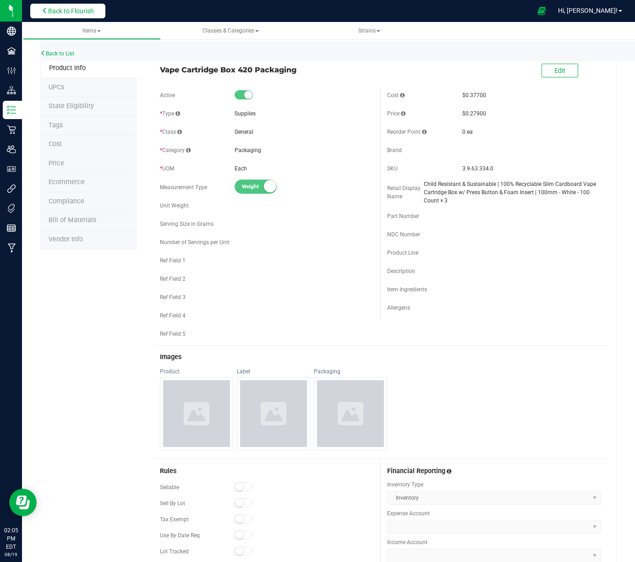
click at [82, 9] on span "Back to Flourish" at bounding box center [71, 10] width 46 height 7
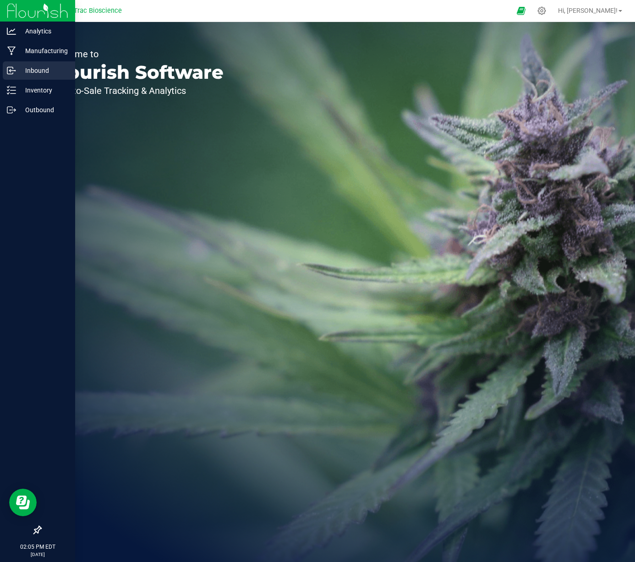
click at [42, 67] on p "Inbound" at bounding box center [43, 70] width 55 height 11
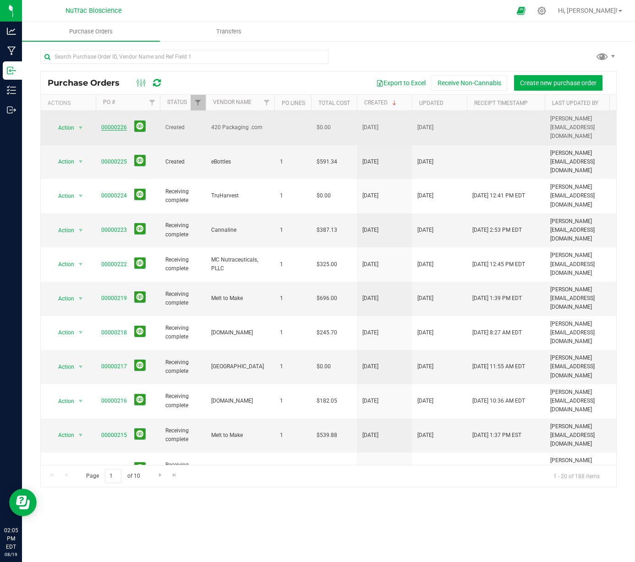
click at [110, 124] on link "00000226" at bounding box center [114, 127] width 26 height 6
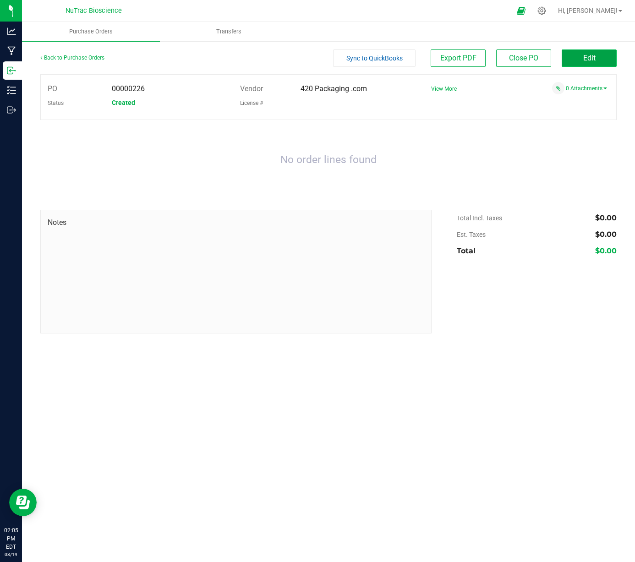
click at [589, 54] on span "Edit" at bounding box center [589, 58] width 12 height 9
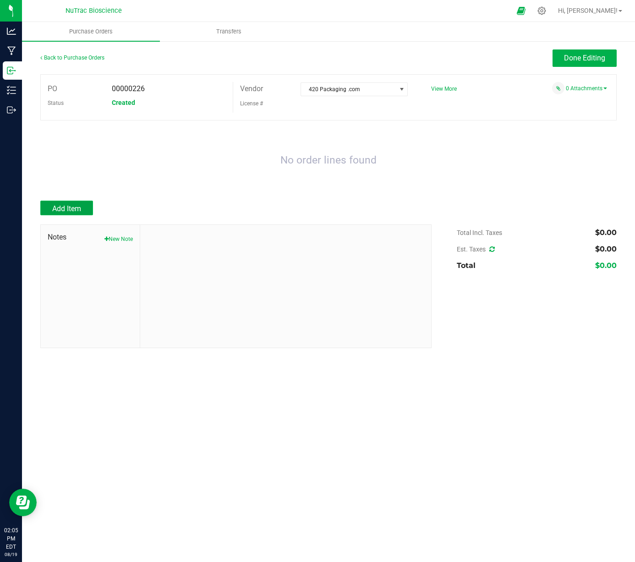
click at [69, 206] on span "Add Item" at bounding box center [66, 208] width 29 height 9
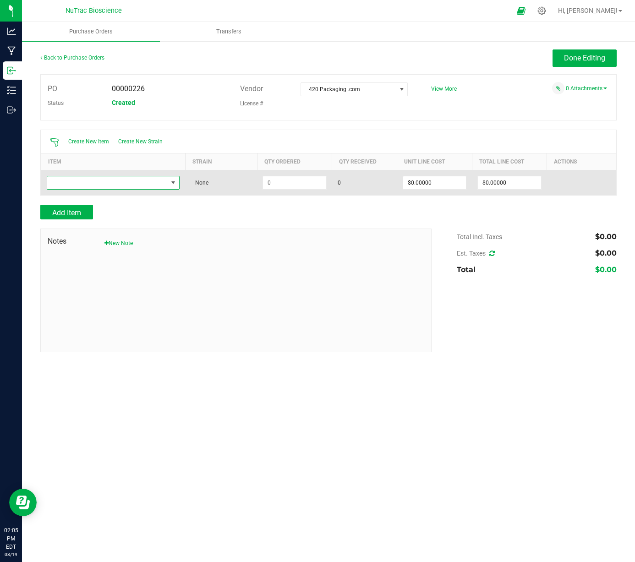
click at [174, 184] on span "NO DATA FOUND" at bounding box center [173, 182] width 7 height 7
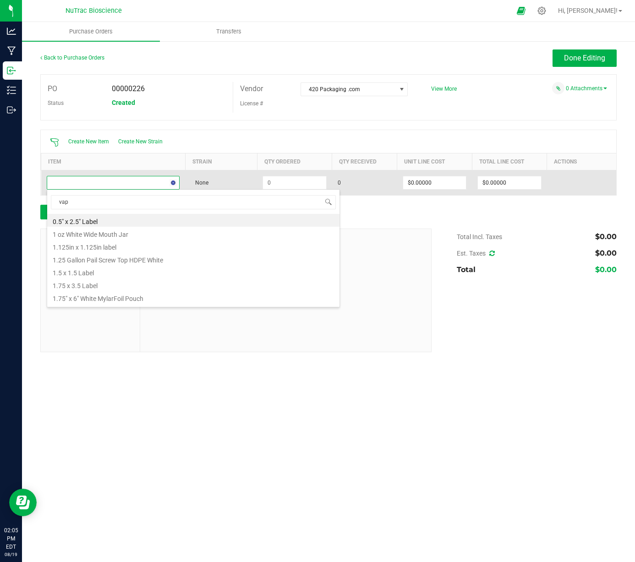
type input "vape"
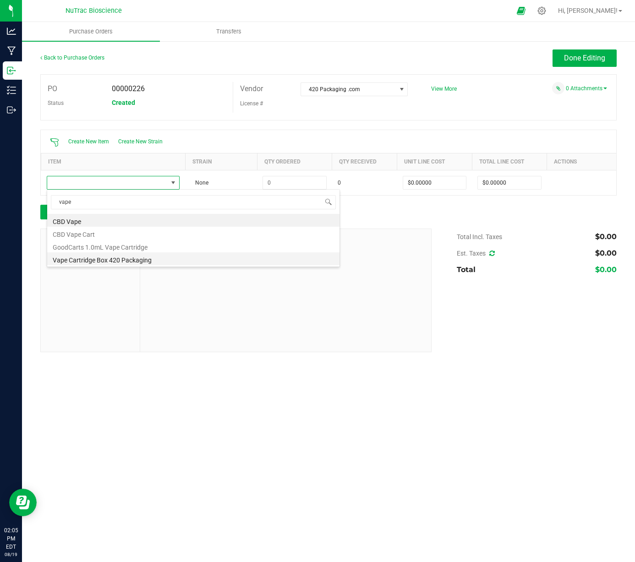
click at [143, 262] on li "Vape Cartridge Box 420 Packaging" at bounding box center [193, 258] width 292 height 13
type input "$0.37700"
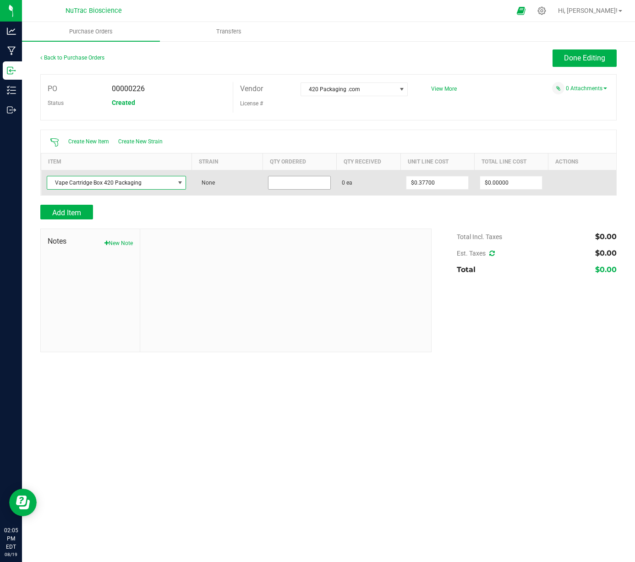
click at [308, 183] on input at bounding box center [300, 182] width 62 height 13
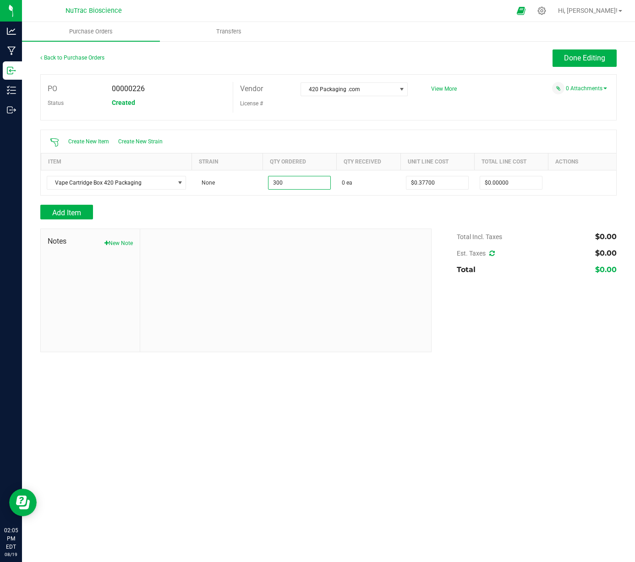
type input "300 ea"
click at [541, 405] on div "Purchase Orders Transfers Back to Purchase Orders Done Editing PO 00000226 Stat…" at bounding box center [328, 292] width 613 height 540
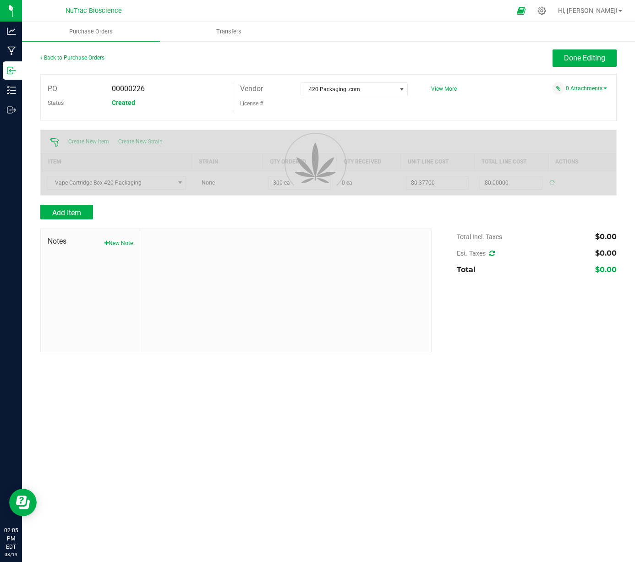
type input "$113.10000"
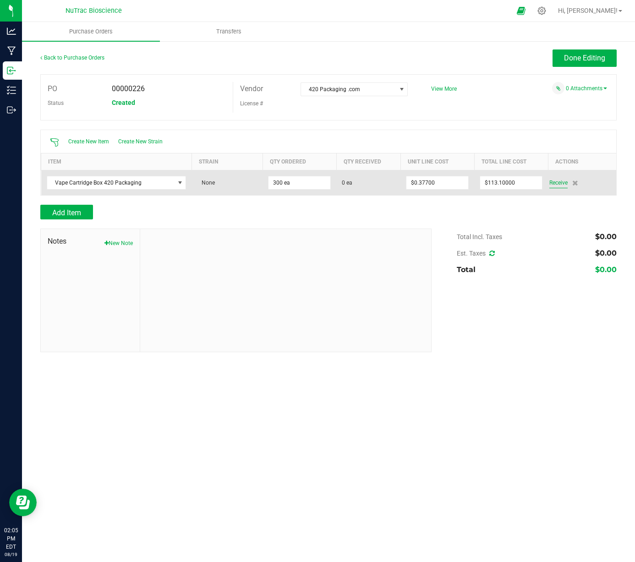
click at [558, 182] on span "Receive" at bounding box center [558, 182] width 18 height 11
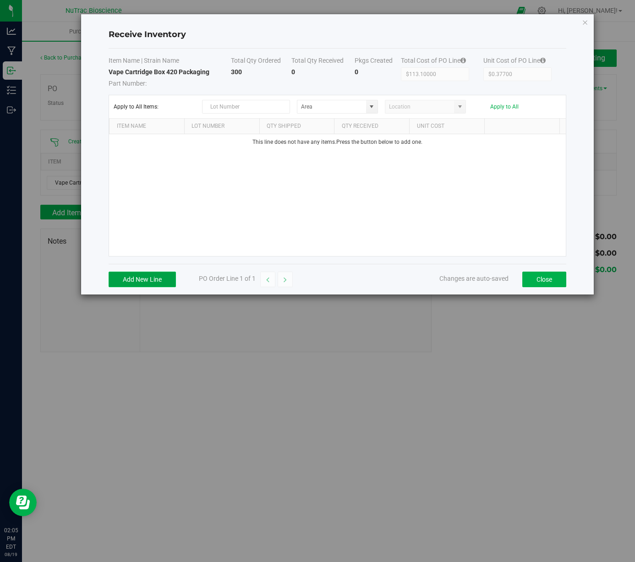
click at [146, 279] on button "Add New Line" at bounding box center [142, 280] width 67 height 16
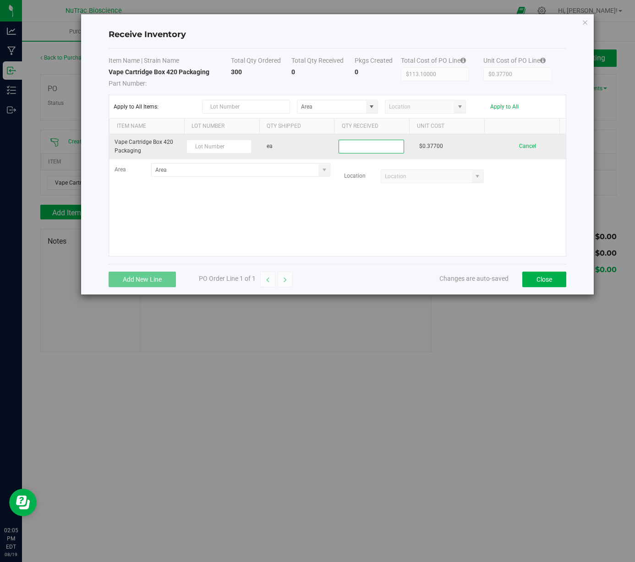
click at [385, 145] on input at bounding box center [371, 146] width 64 height 13
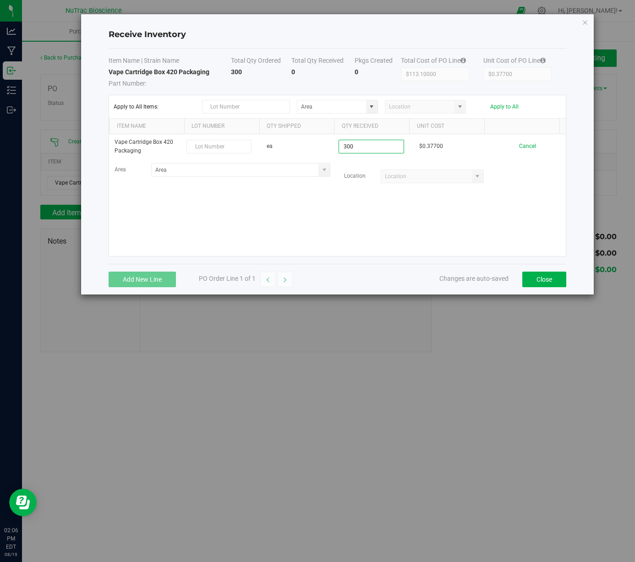
type input "300 ea"
click at [360, 209] on kendo-grid-list "Vape Cartridge Box 420 Packaging ea 300 ea $0.37700 Cancel Area Location Loading" at bounding box center [337, 195] width 457 height 122
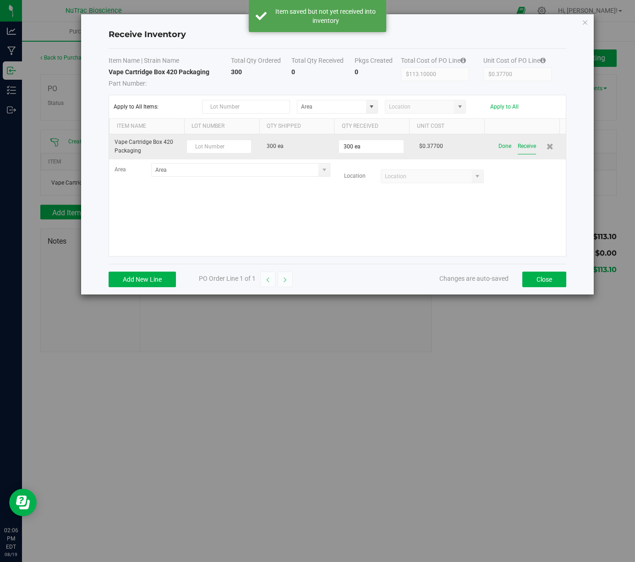
click at [521, 147] on button "Receive" at bounding box center [527, 146] width 18 height 16
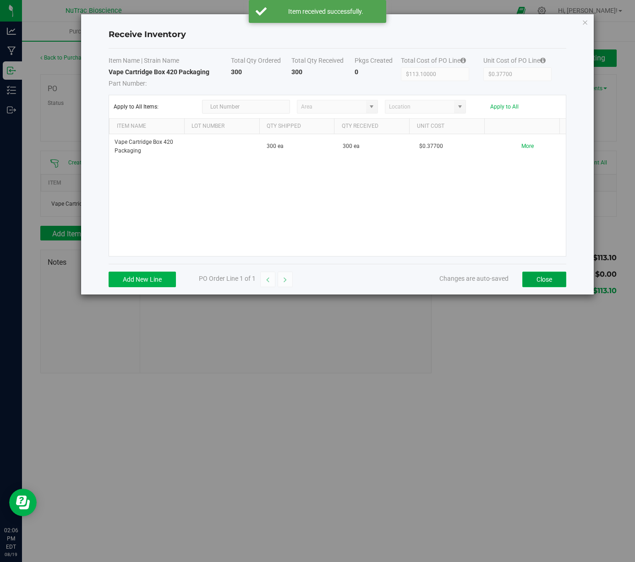
click at [545, 280] on button "Close" at bounding box center [544, 280] width 44 height 16
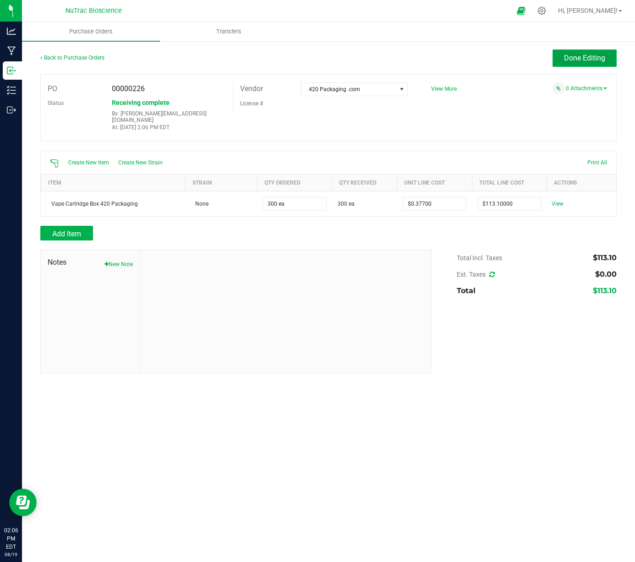
click at [590, 58] on span "Done Editing" at bounding box center [584, 58] width 41 height 9
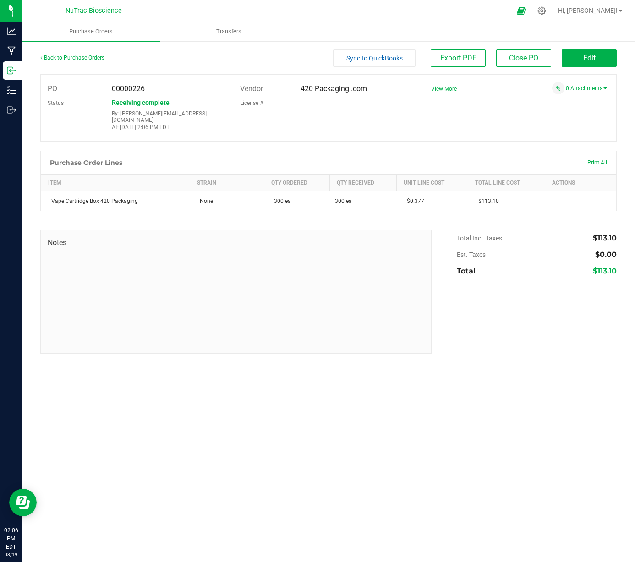
click at [61, 59] on link "Back to Purchase Orders" at bounding box center [72, 58] width 64 height 6
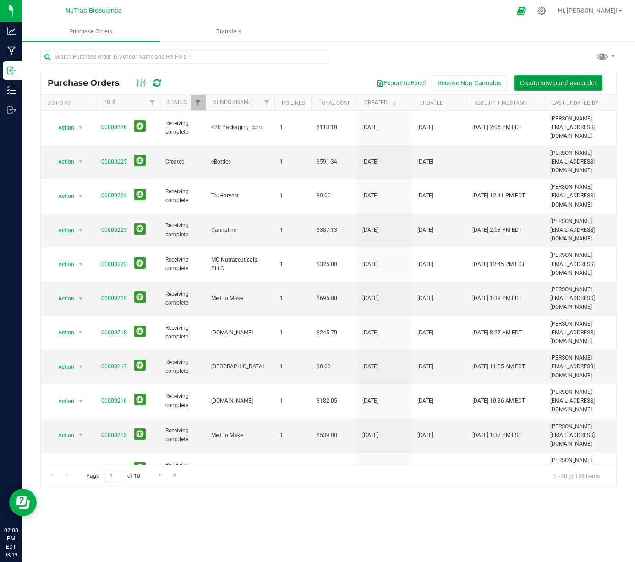
click at [564, 82] on span "Create new purchase order" at bounding box center [558, 82] width 77 height 7
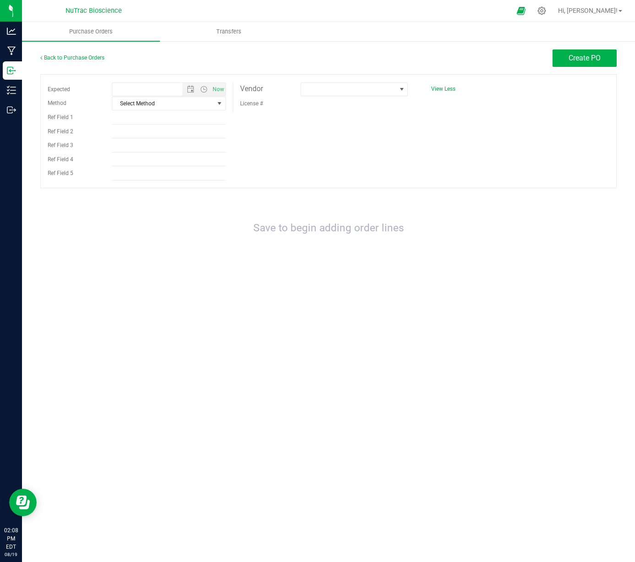
type input "8/19/2025 2:08 PM"
click at [401, 89] on span at bounding box center [401, 89] width 7 height 7
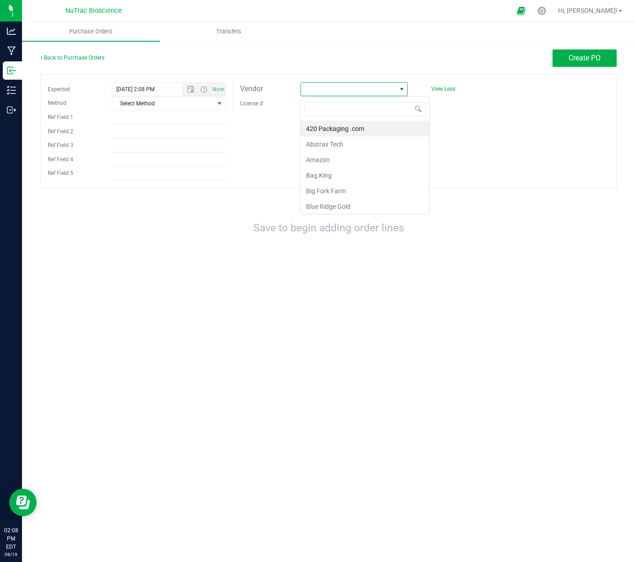
scroll to position [14, 108]
type input "bra"
click at [372, 128] on li "Brand King" at bounding box center [354, 129] width 107 height 16
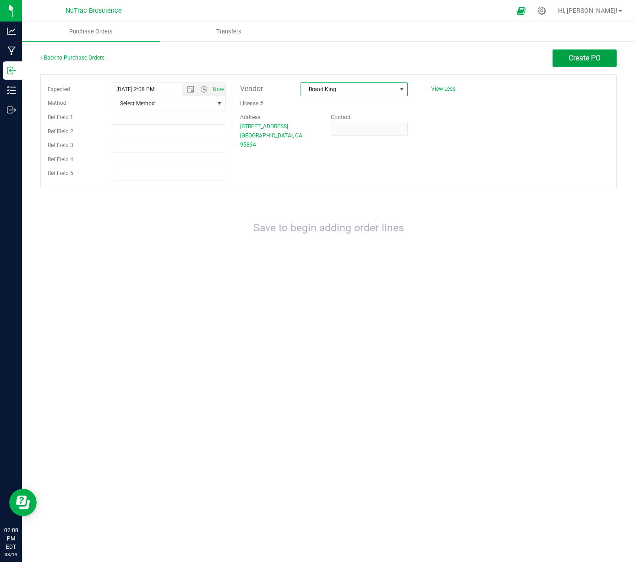
click at [594, 58] on span "Create PO" at bounding box center [585, 58] width 32 height 9
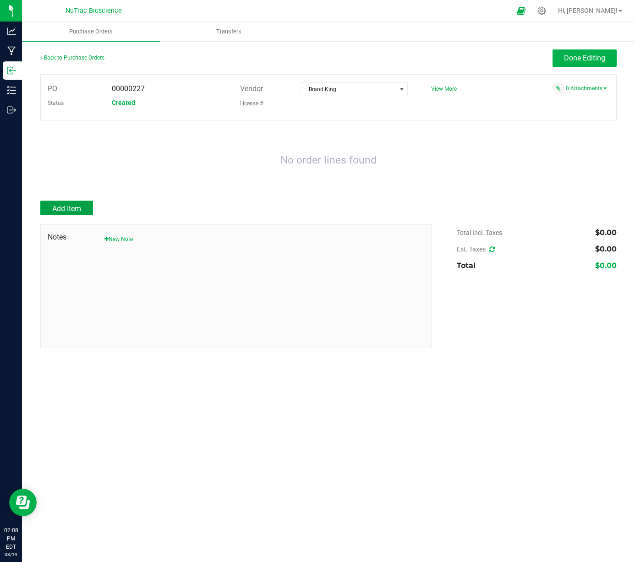
click at [73, 208] on span "Add Item" at bounding box center [66, 208] width 29 height 9
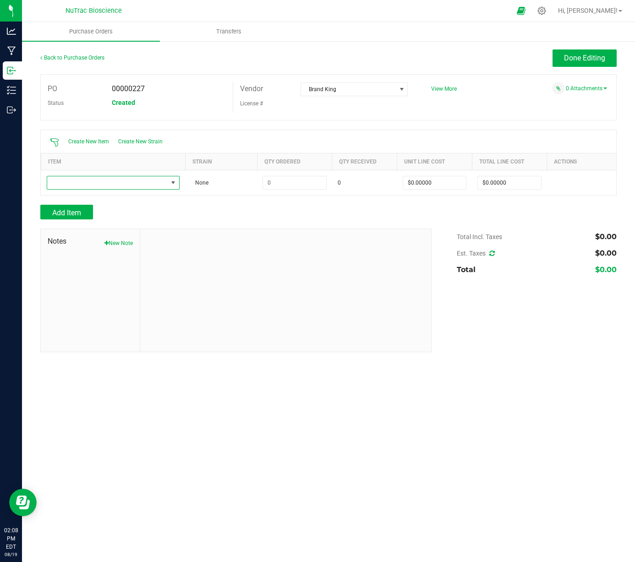
click at [172, 181] on span "NO DATA FOUND" at bounding box center [173, 182] width 7 height 7
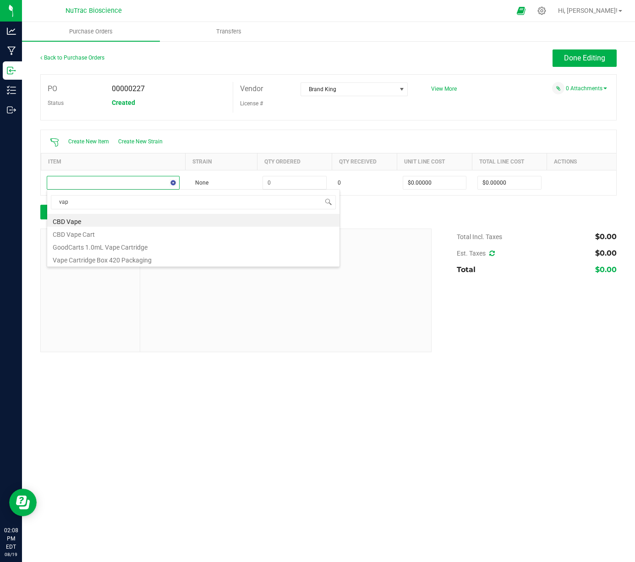
type input "vape"
drag, startPoint x: 564, startPoint y: 82, endPoint x: 246, endPoint y: 397, distance: 447.4
click at [246, 397] on div "Purchase Orders Transfers Back to Purchase Orders Done Editing PO 00000227 Stat…" at bounding box center [328, 292] width 613 height 540
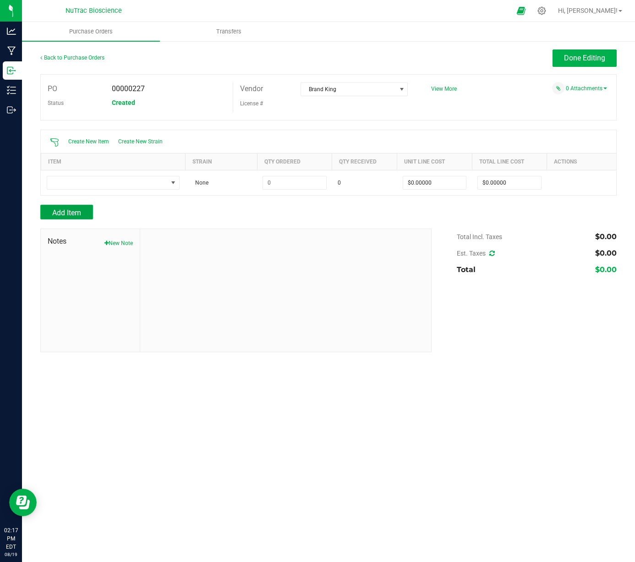
click at [64, 213] on span "Add Item" at bounding box center [66, 212] width 29 height 9
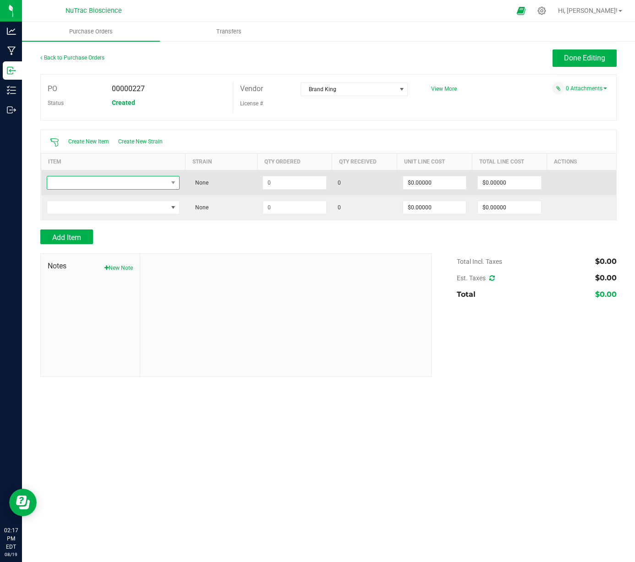
click at [149, 181] on span "NO DATA FOUND" at bounding box center [107, 182] width 121 height 13
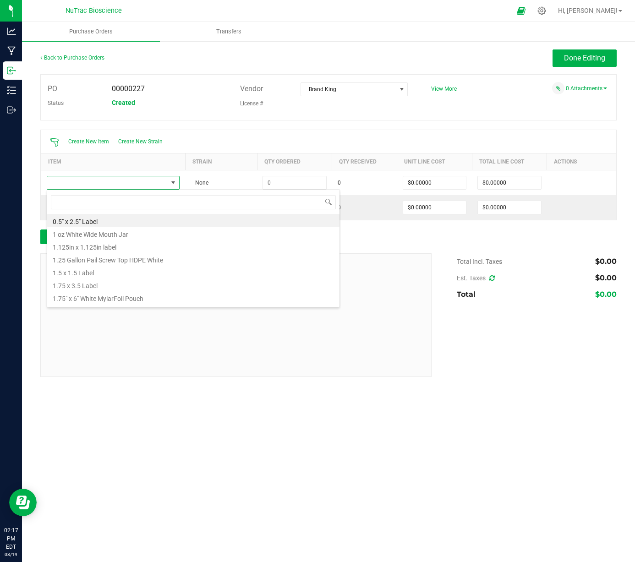
click at [395, 246] on div at bounding box center [328, 248] width 576 height 9
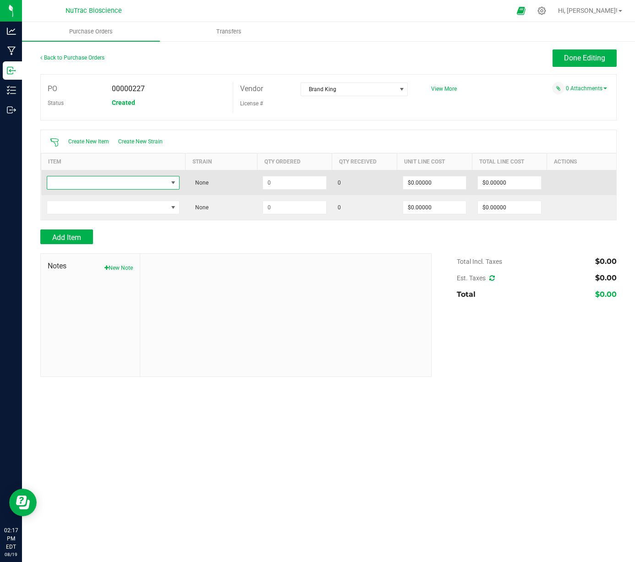
click at [175, 183] on span "NO DATA FOUND" at bounding box center [173, 182] width 7 height 7
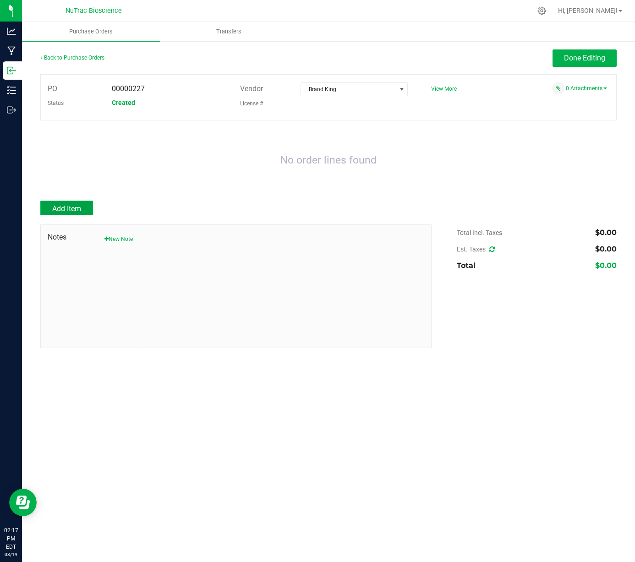
click at [63, 209] on span "Add Item" at bounding box center [66, 208] width 29 height 9
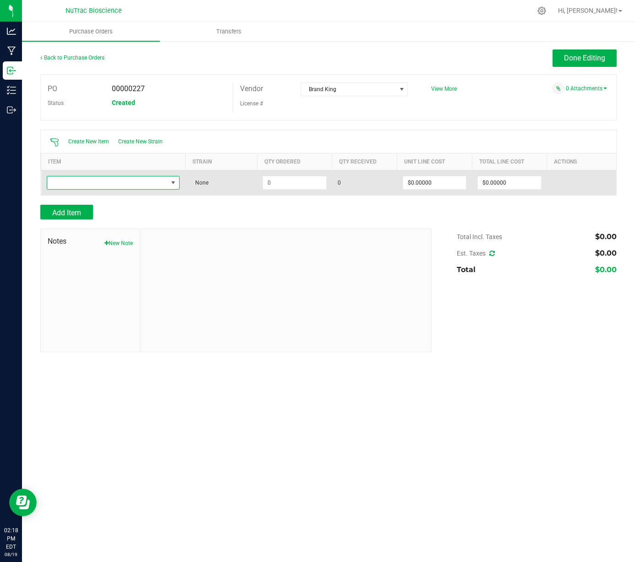
click at [173, 181] on span "NO DATA FOUND" at bounding box center [173, 182] width 7 height 7
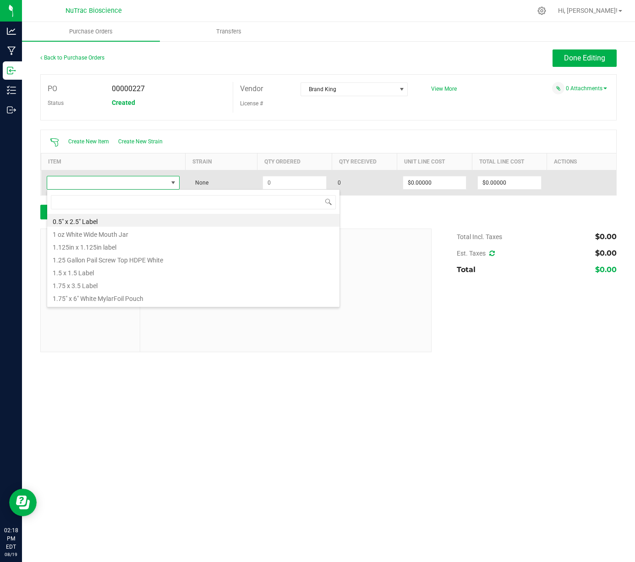
scroll to position [14, 133]
type input "activ"
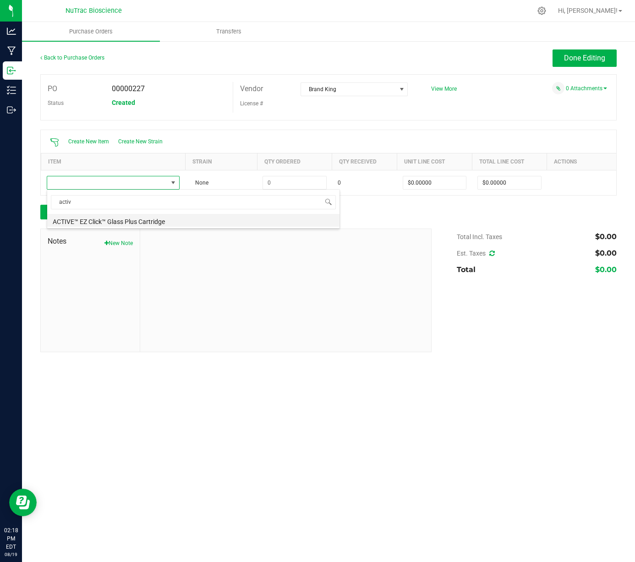
click at [159, 223] on li "ACTIVE™ EZ Click™ Glass Plus Cartridge" at bounding box center [193, 220] width 292 height 13
type input "$3.43000"
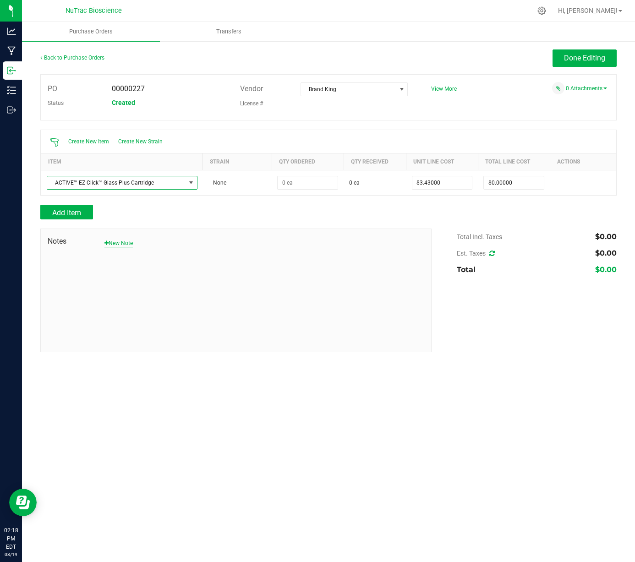
click at [121, 241] on button "New Note" at bounding box center [118, 243] width 28 height 8
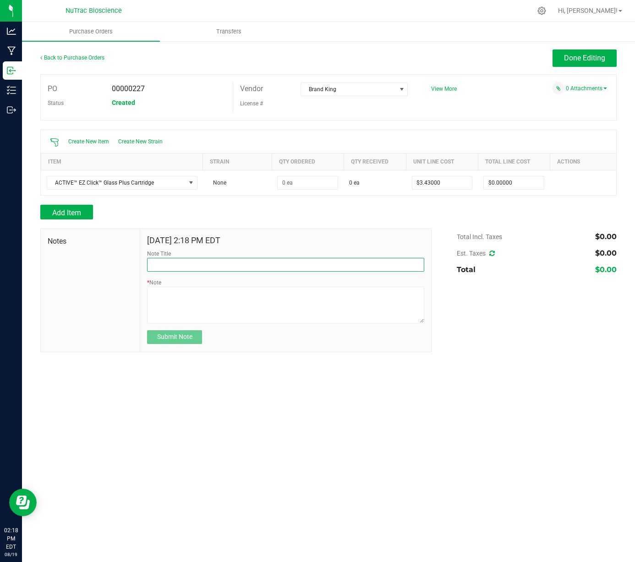
click at [204, 266] on input "Note Title" at bounding box center [285, 265] width 277 height 14
type input "price of mouthpiece included"
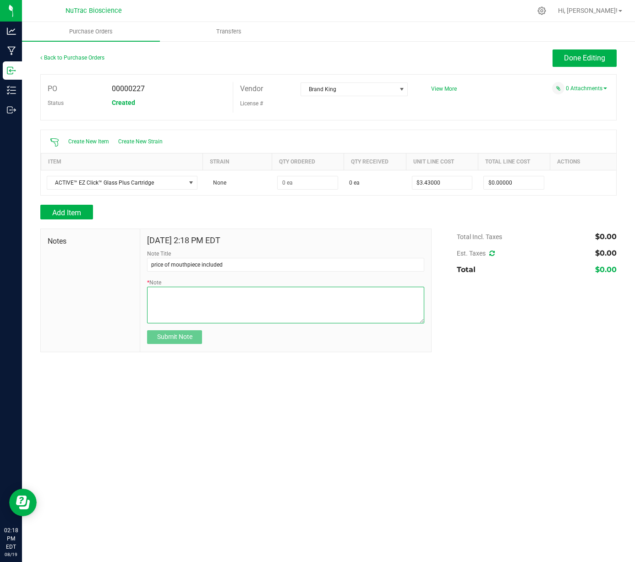
click at [193, 298] on textarea "* Note" at bounding box center [285, 305] width 277 height 37
click at [324, 293] on textarea "* Note" at bounding box center [285, 305] width 277 height 37
paste textarea "ACTIVE™ Ceramic Flat Mouthpiece (Fits ACTIVE EZ Click™ Cartridges) × 1 White / …"
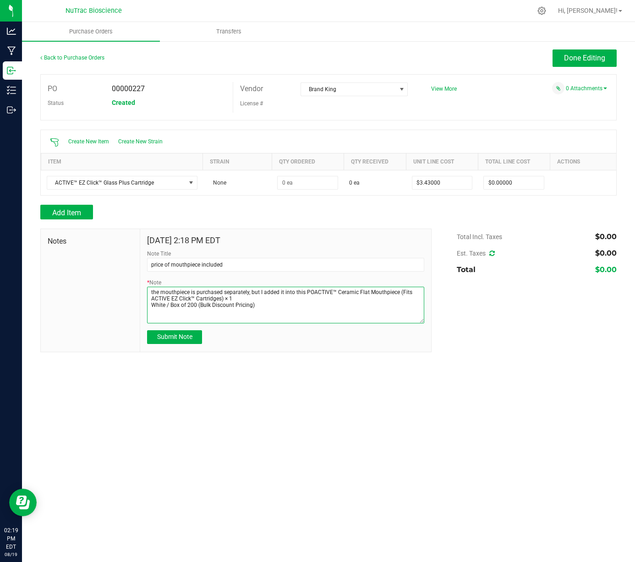
click at [313, 293] on textarea "* Note" at bounding box center [285, 305] width 277 height 37
click at [313, 291] on textarea "* Note" at bounding box center [285, 305] width 277 height 37
click at [279, 291] on textarea "* Note" at bounding box center [285, 305] width 277 height 37
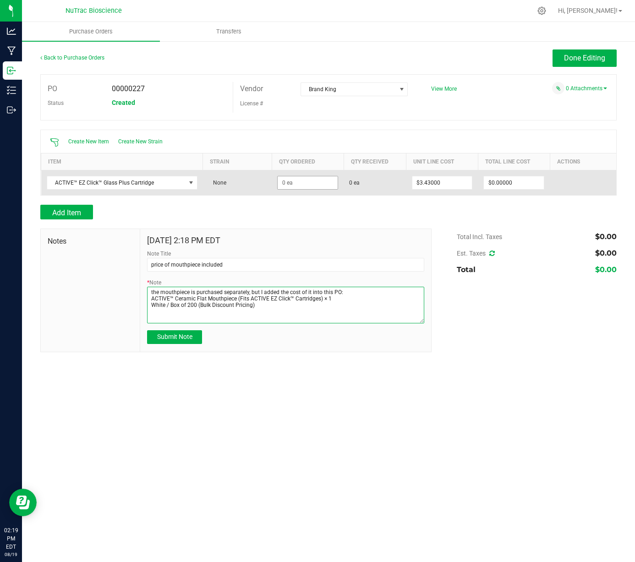
type textarea "the mouthpiece is purchased separately, but I added the cost of it into this PO…"
click at [317, 184] on input at bounding box center [308, 182] width 60 height 13
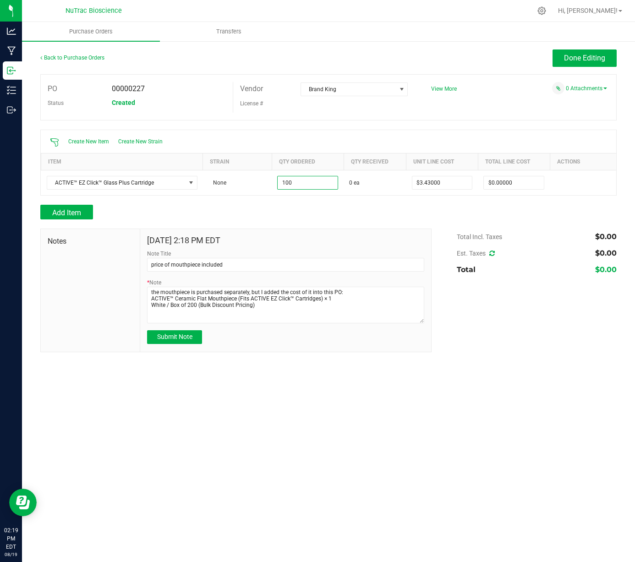
type input "100 ea"
click at [450, 396] on div "Purchase Orders Transfers Back to Purchase Orders Done Editing PO 00000227 Stat…" at bounding box center [328, 292] width 613 height 540
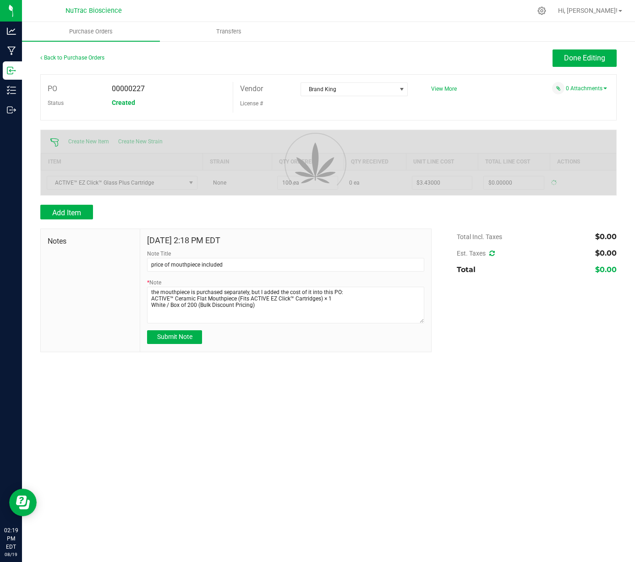
type input "$343.00000"
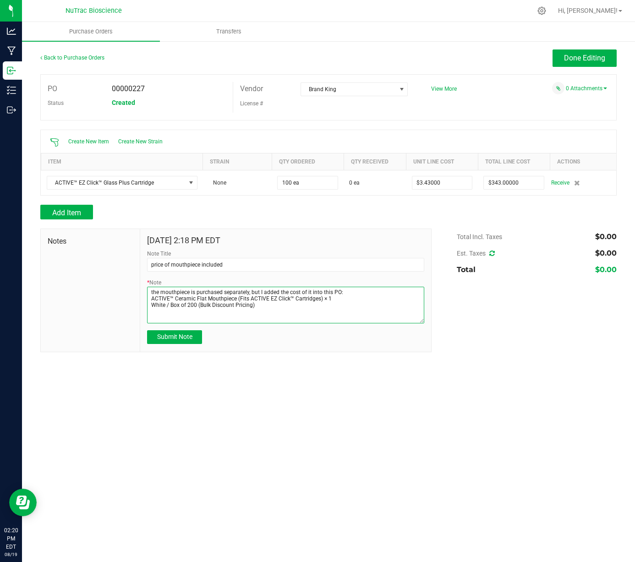
click at [303, 309] on textarea "* Note" at bounding box center [285, 305] width 277 height 37
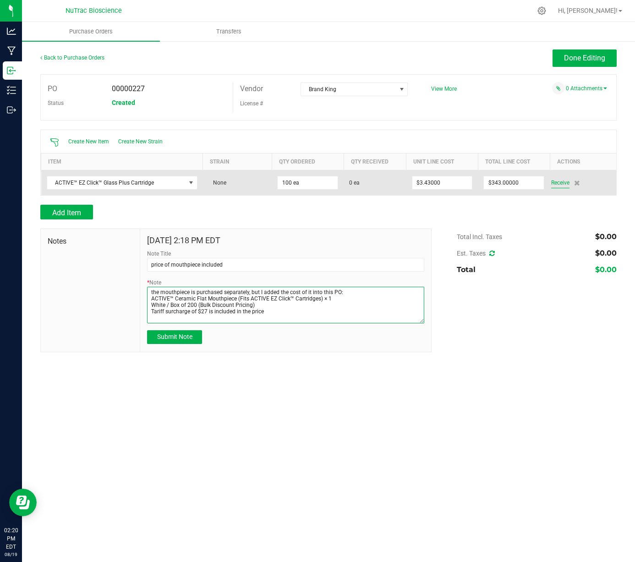
type textarea "the mouthpiece is purchased separately, but I added the cost of it into this PO…"
click at [562, 182] on span "Receive" at bounding box center [560, 182] width 18 height 11
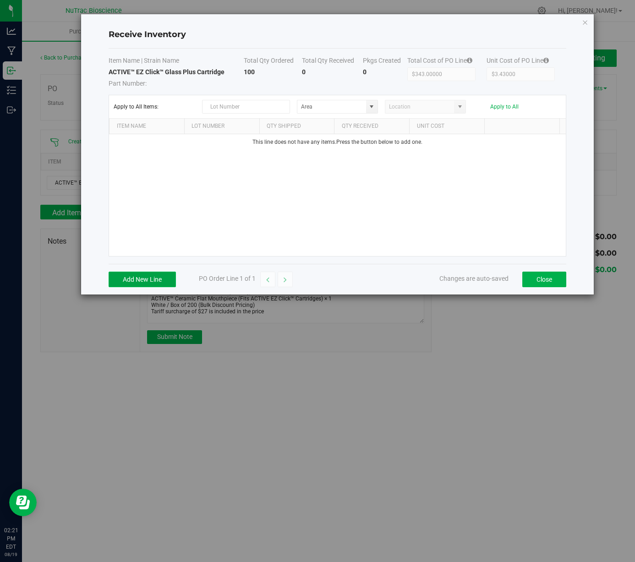
click at [147, 284] on button "Add New Line" at bounding box center [142, 280] width 67 height 16
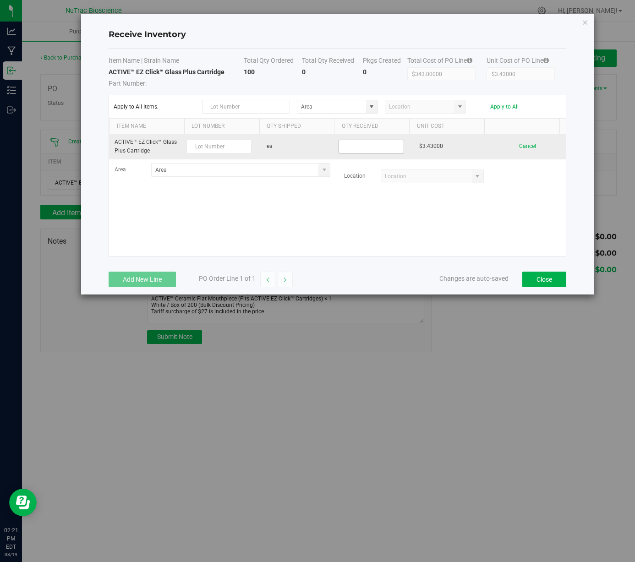
click at [383, 147] on input at bounding box center [371, 146] width 64 height 13
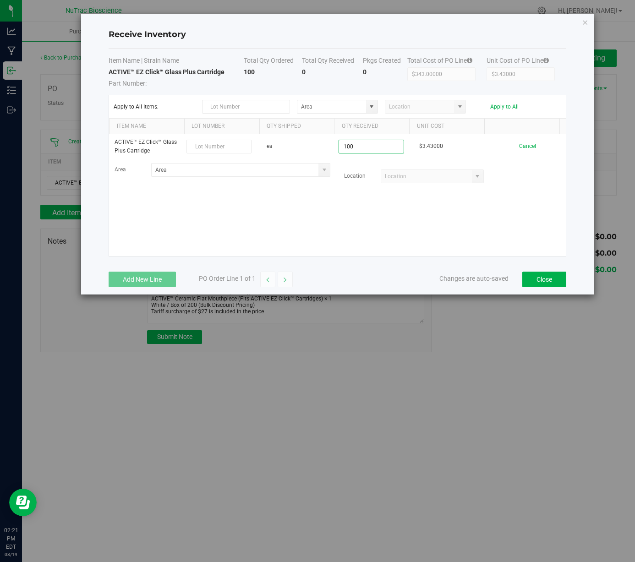
type input "100 ea"
click at [524, 216] on kendo-grid-list "ACTIVE™ EZ Click™ Glass Plus Cartridge ea 100 ea $3.43000 Cancel Area Location …" at bounding box center [337, 195] width 457 height 122
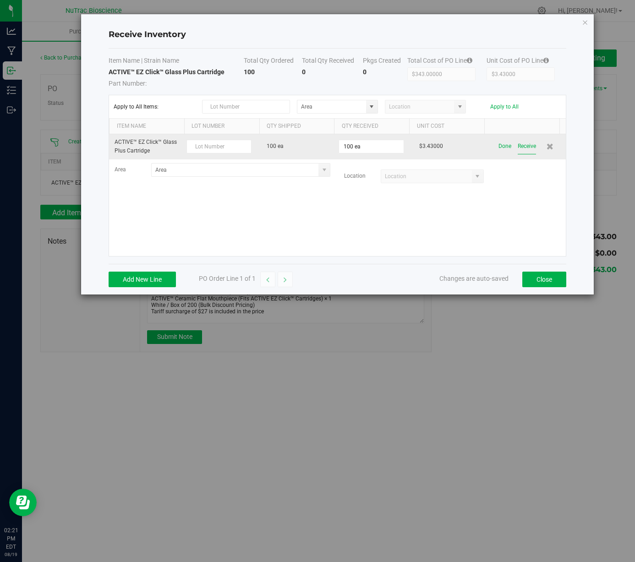
click at [525, 146] on button "Receive" at bounding box center [527, 146] width 18 height 16
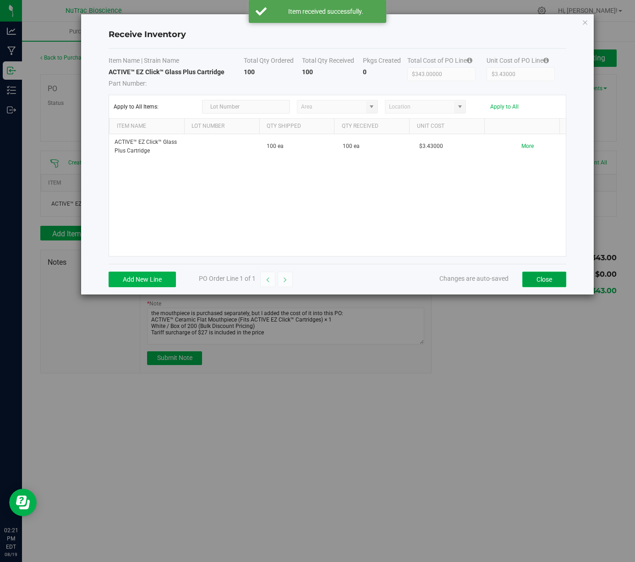
click at [548, 282] on button "Close" at bounding box center [544, 280] width 44 height 16
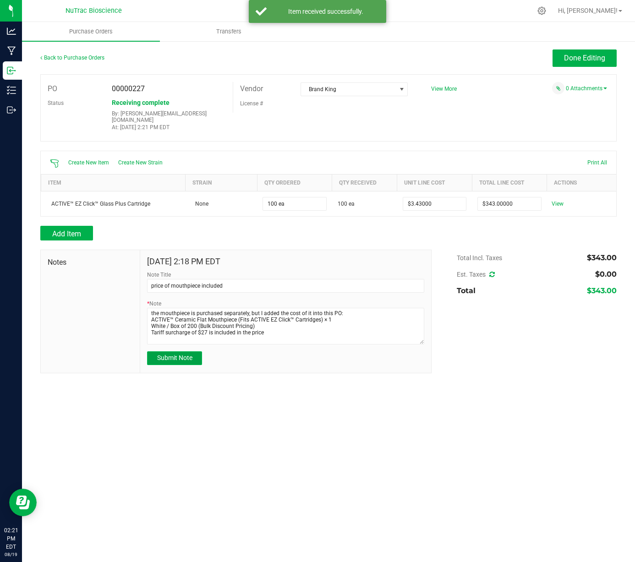
click at [187, 355] on span "Submit Note" at bounding box center [174, 357] width 35 height 7
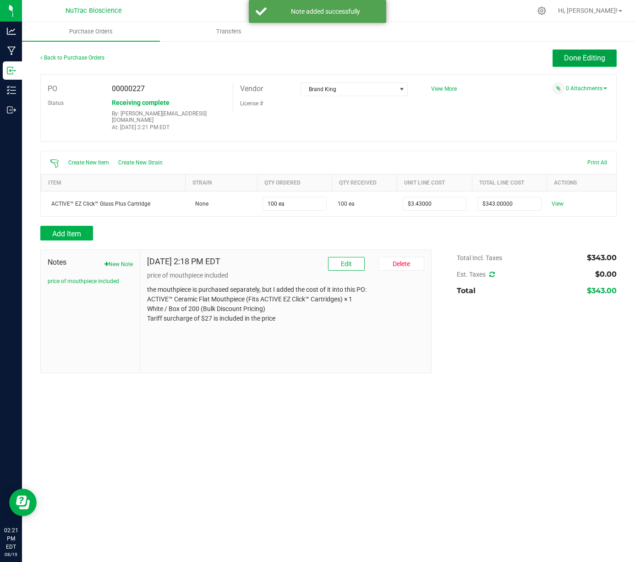
click at [588, 58] on span "Done Editing" at bounding box center [584, 58] width 41 height 9
